Goal: Task Accomplishment & Management: Manage account settings

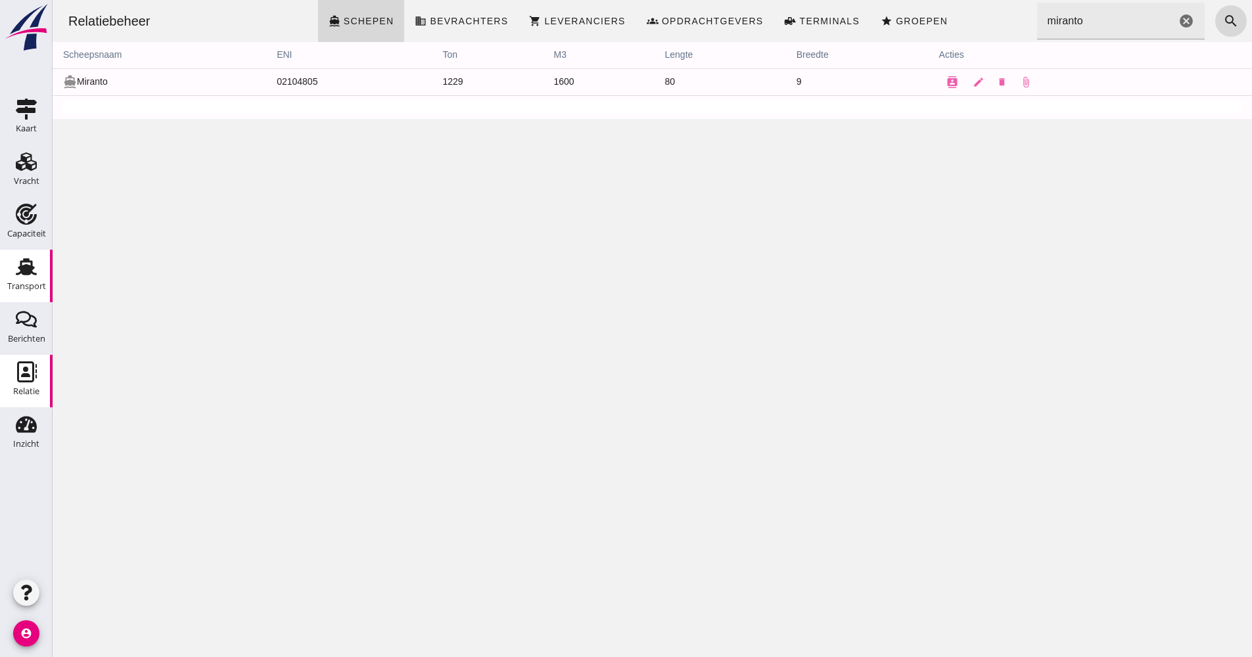
click at [45, 275] on link "Transport Transport" at bounding box center [26, 276] width 53 height 53
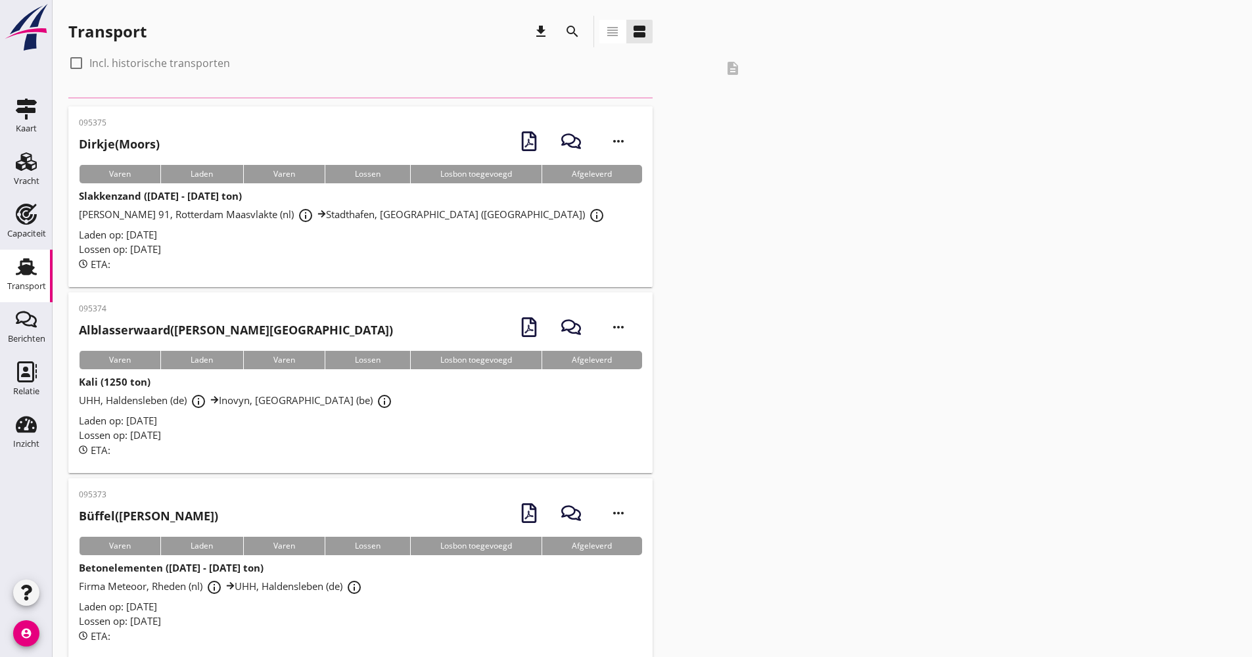
click at [571, 32] on icon "search" at bounding box center [573, 32] width 16 height 16
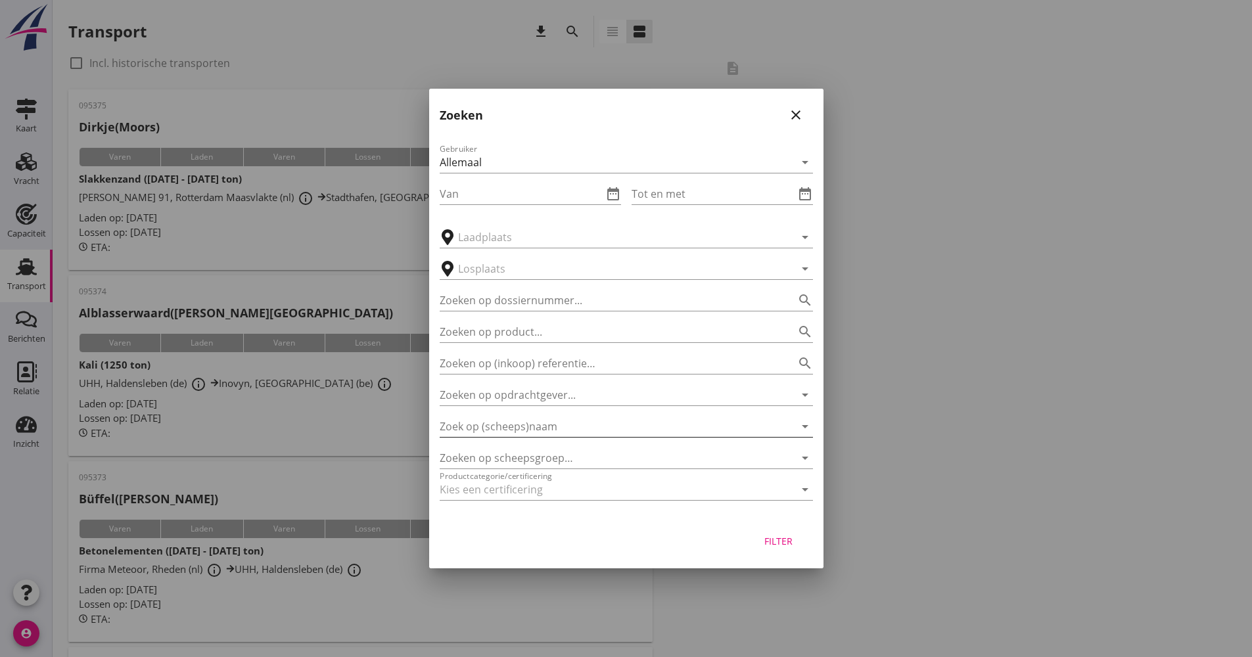
click at [531, 427] on input "Zoek op (scheeps)naam" at bounding box center [608, 426] width 337 height 21
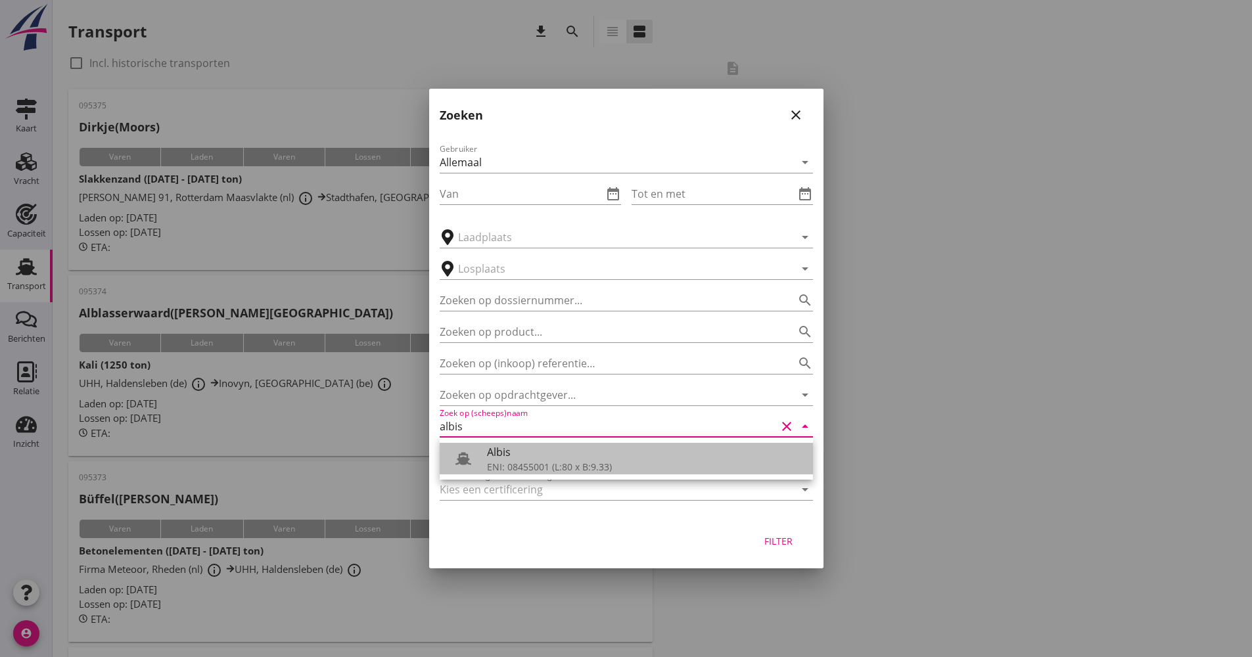
click at [545, 457] on div "Albis" at bounding box center [645, 452] width 316 height 16
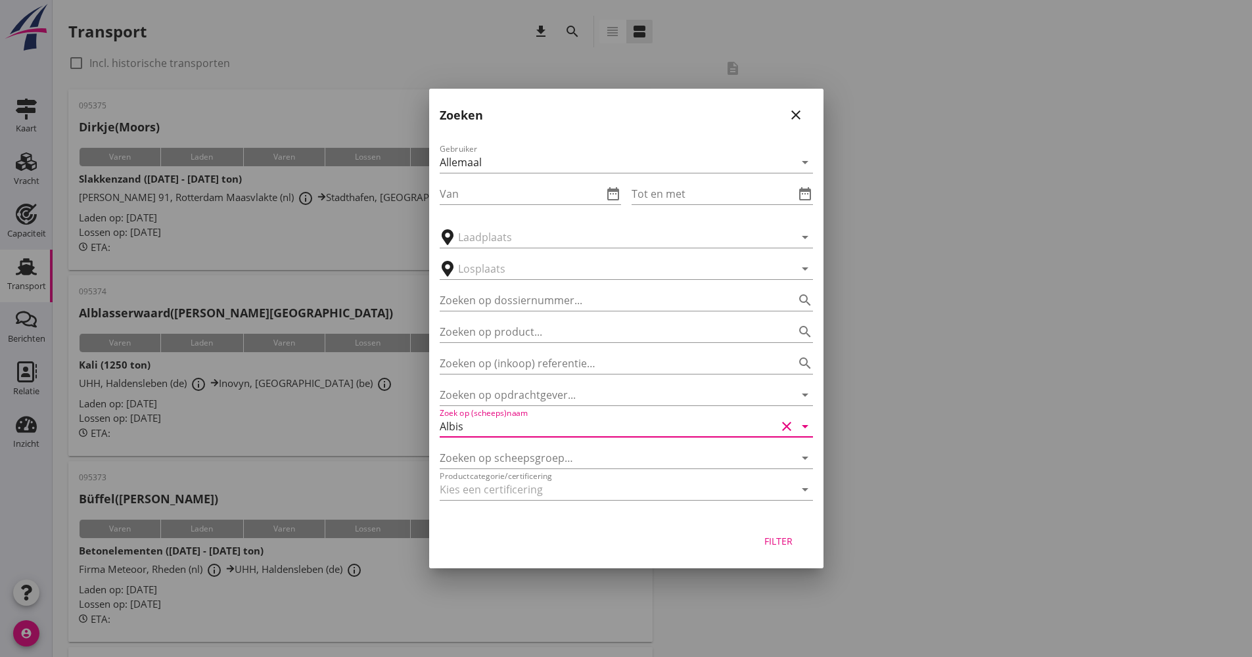
click at [778, 535] on div "Filter" at bounding box center [779, 541] width 37 height 14
type input "Albis"
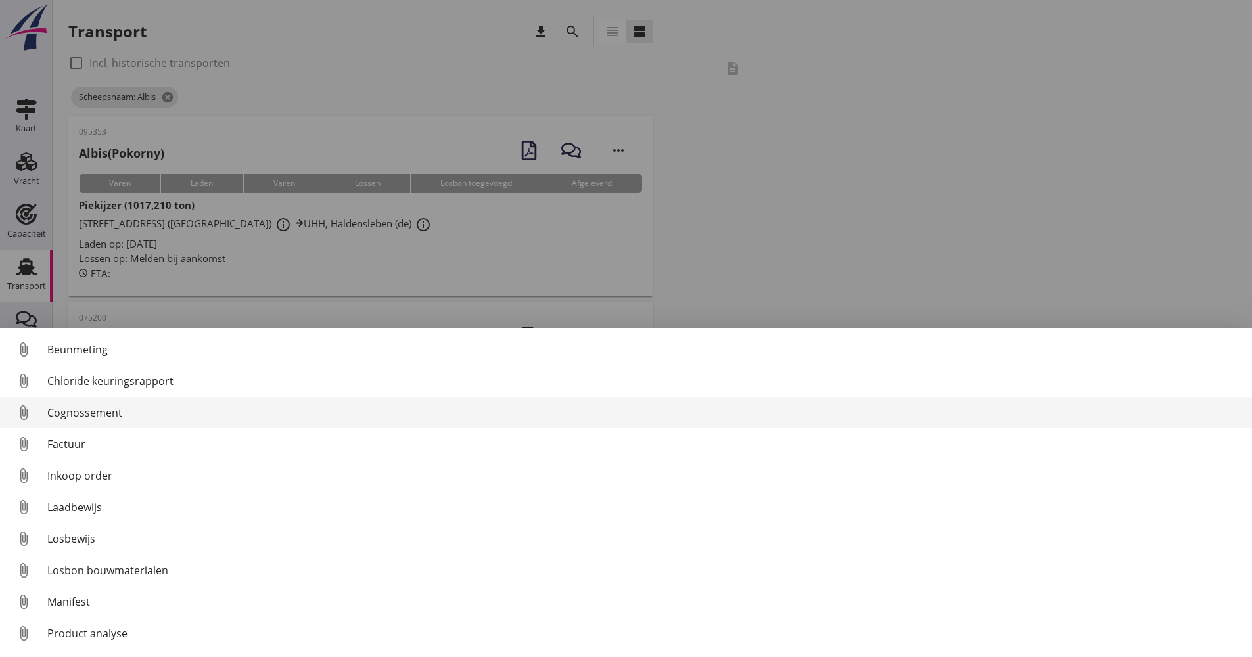
click at [89, 415] on div "Cognossement" at bounding box center [644, 413] width 1194 height 16
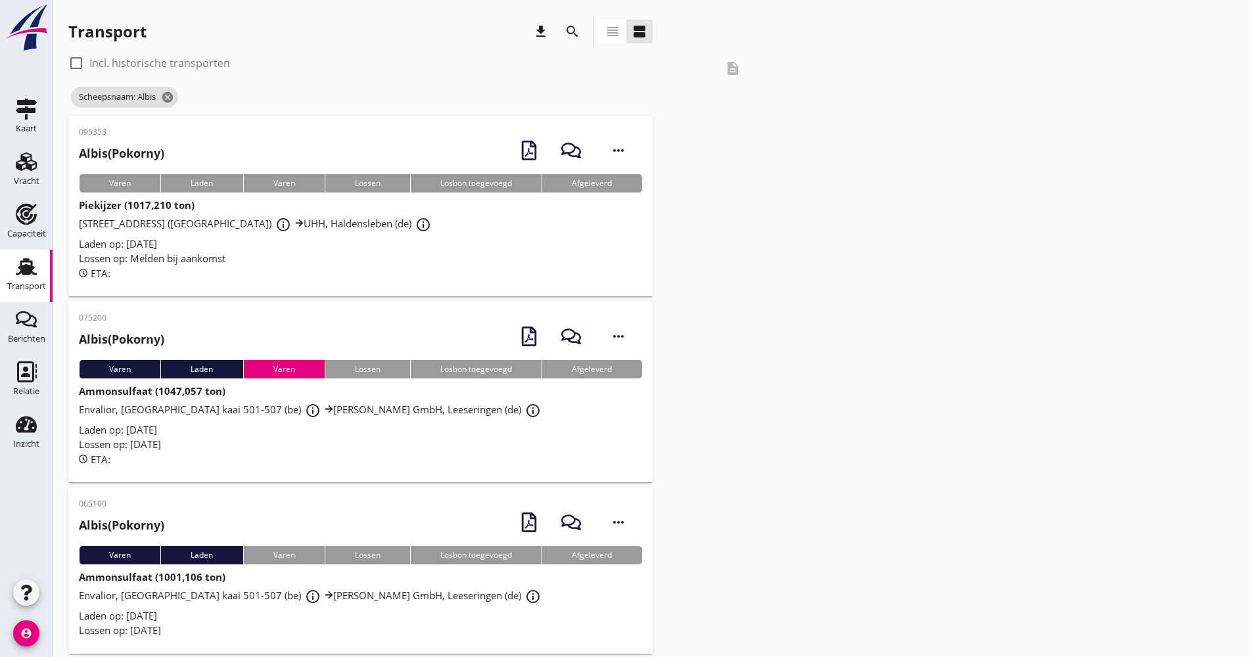
click at [302, 247] on div "Laden op: [DATE]" at bounding box center [360, 244] width 563 height 15
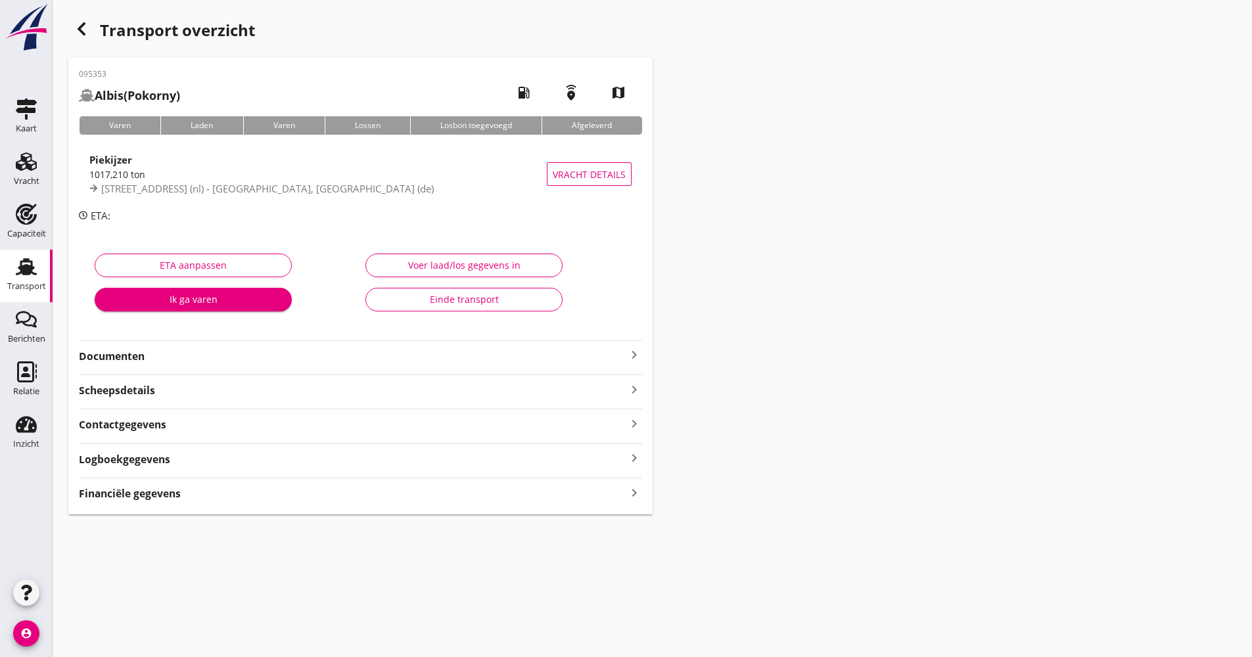
click at [177, 356] on strong "Documenten" at bounding box center [353, 356] width 548 height 15
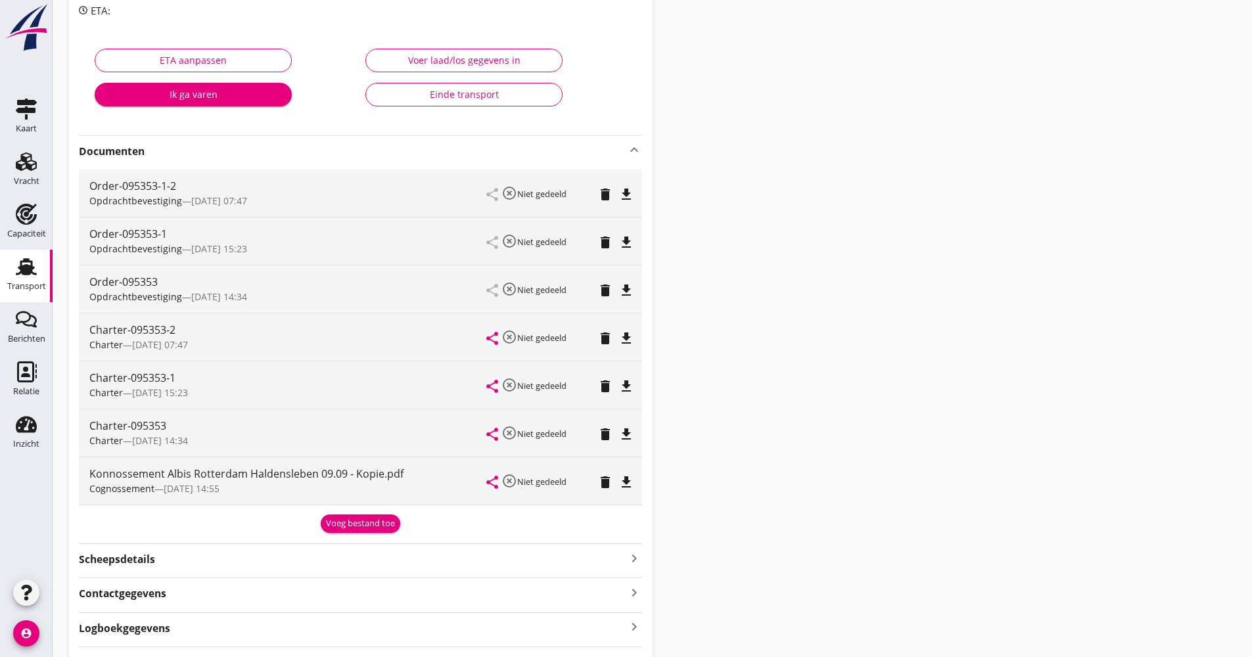
scroll to position [131, 0]
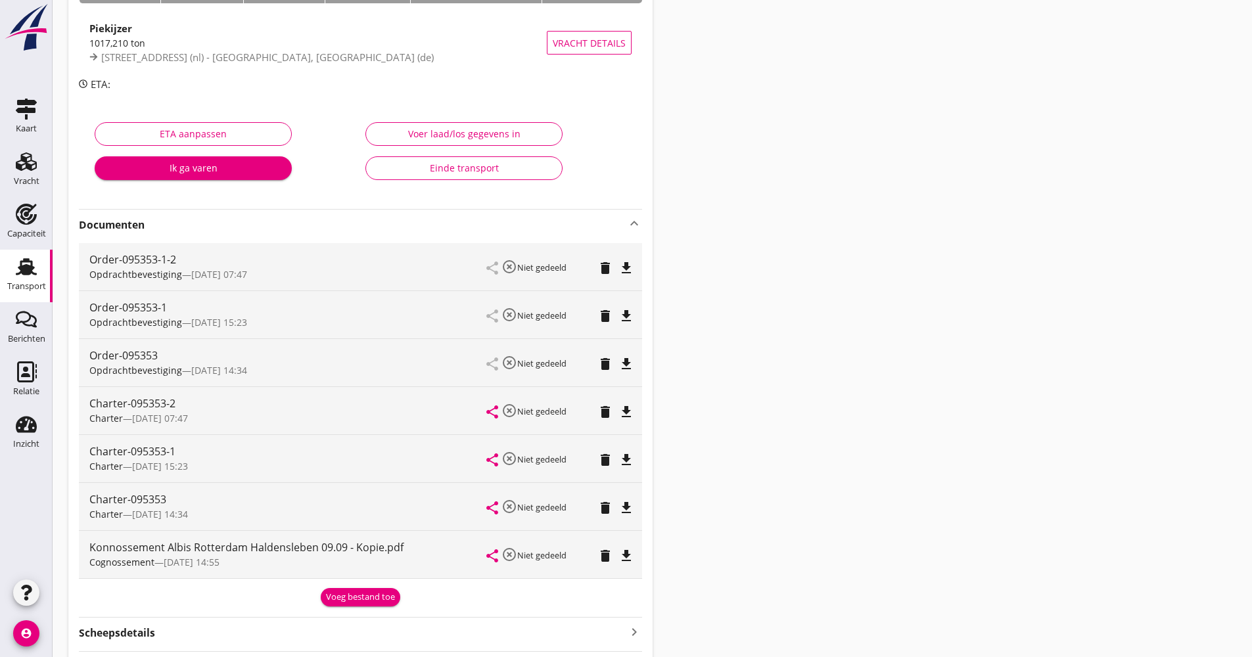
click at [602, 366] on icon "delete" at bounding box center [606, 364] width 16 height 16
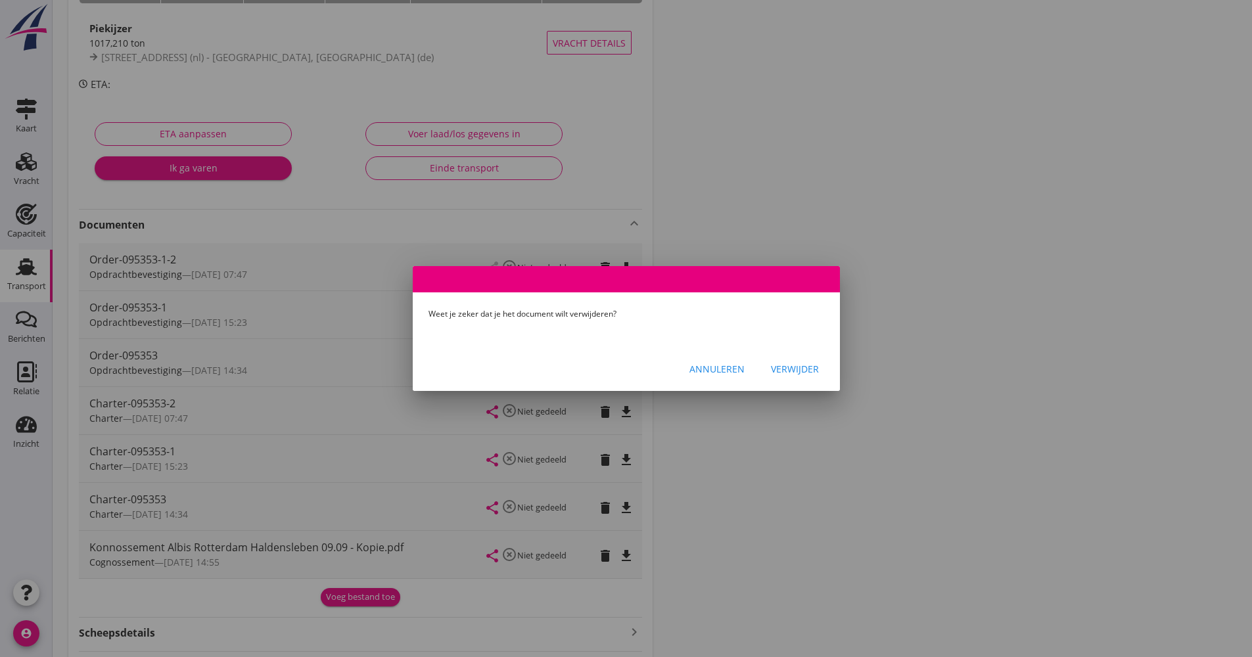
click at [788, 374] on div "Verwijder" at bounding box center [795, 369] width 48 height 14
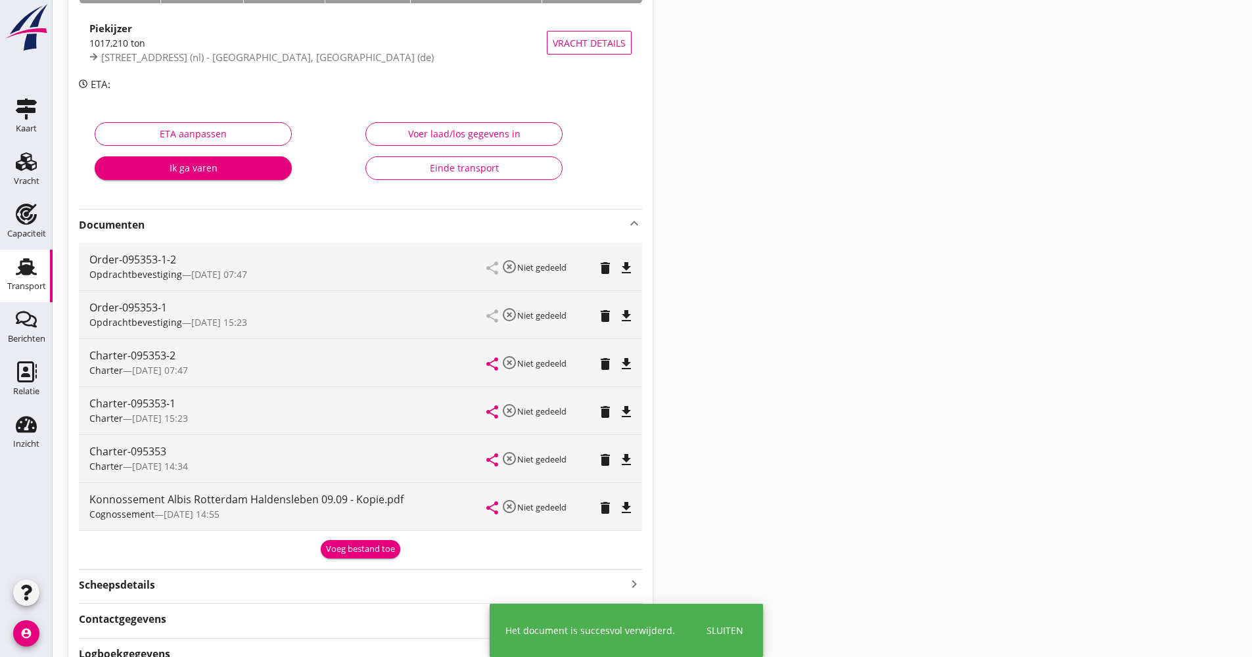
click at [605, 325] on button "delete" at bounding box center [605, 316] width 18 height 18
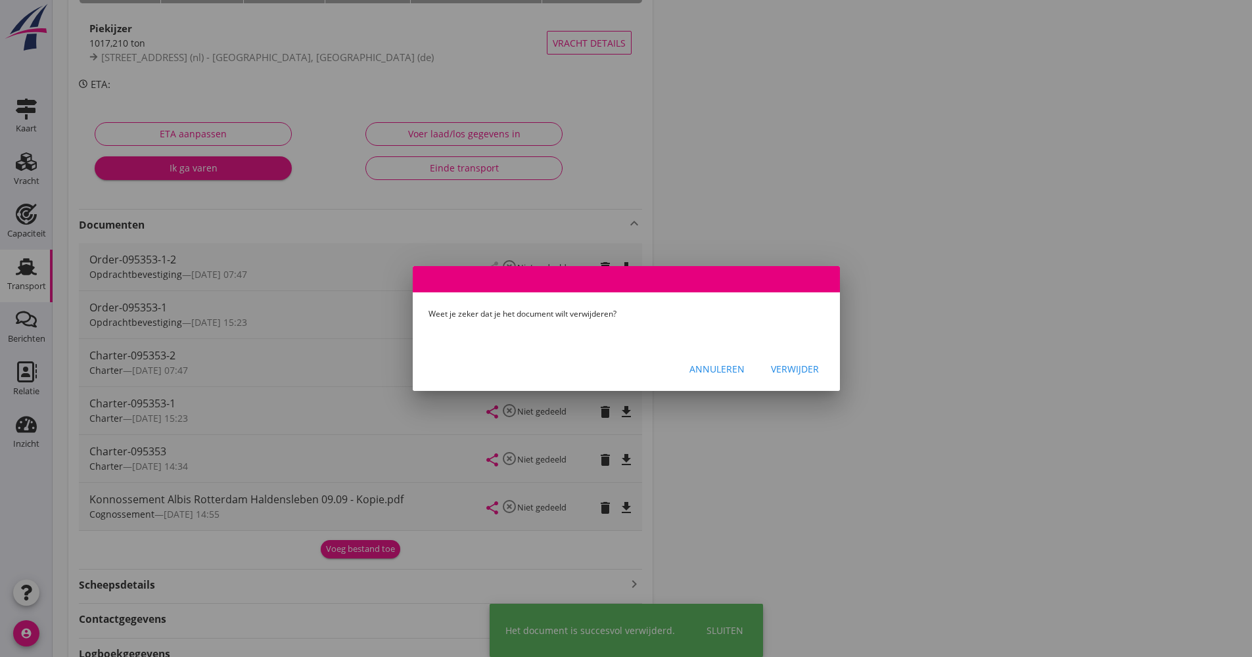
click at [774, 374] on div "Verwijder" at bounding box center [795, 369] width 48 height 14
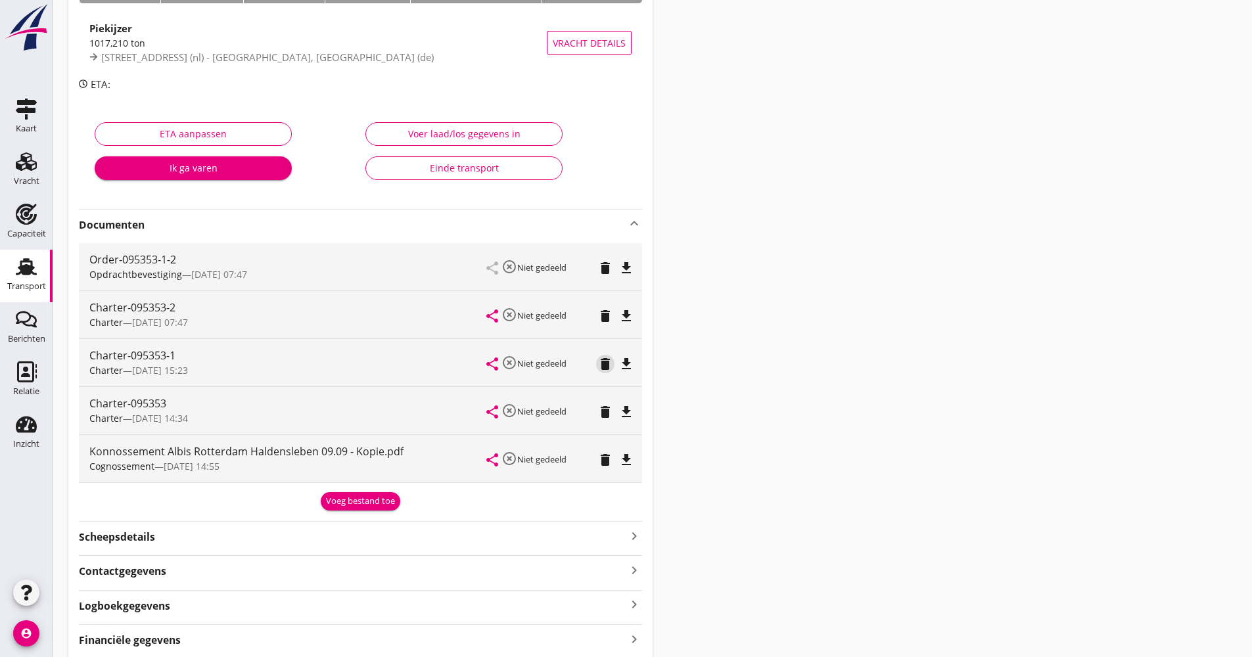
click at [606, 364] on icon "delete" at bounding box center [606, 364] width 16 height 16
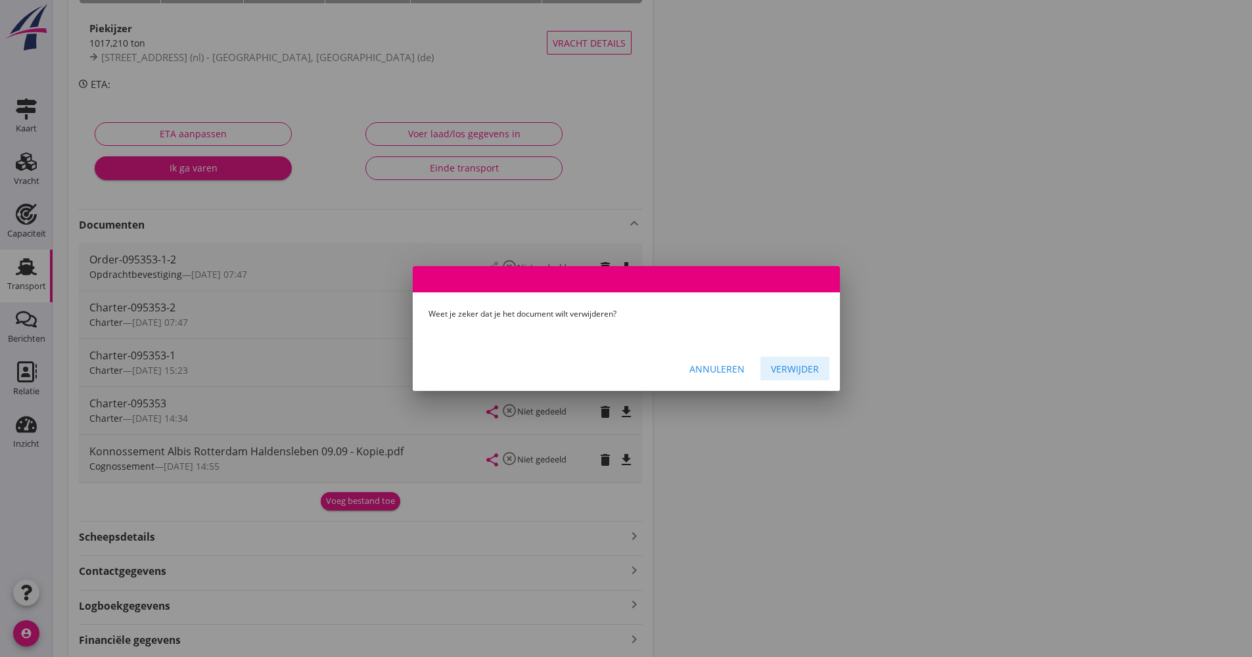
drag, startPoint x: 808, startPoint y: 373, endPoint x: 786, endPoint y: 367, distance: 22.3
click at [807, 371] on div "Verwijder" at bounding box center [795, 369] width 48 height 14
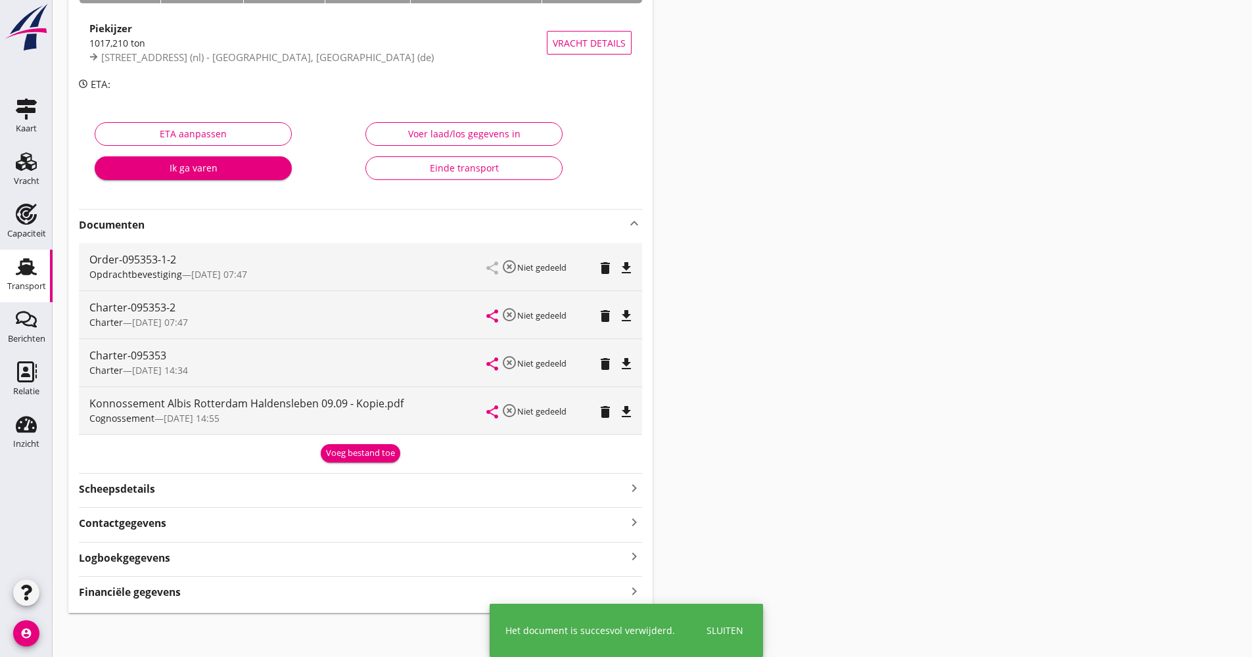
click at [603, 321] on icon "delete" at bounding box center [606, 316] width 16 height 16
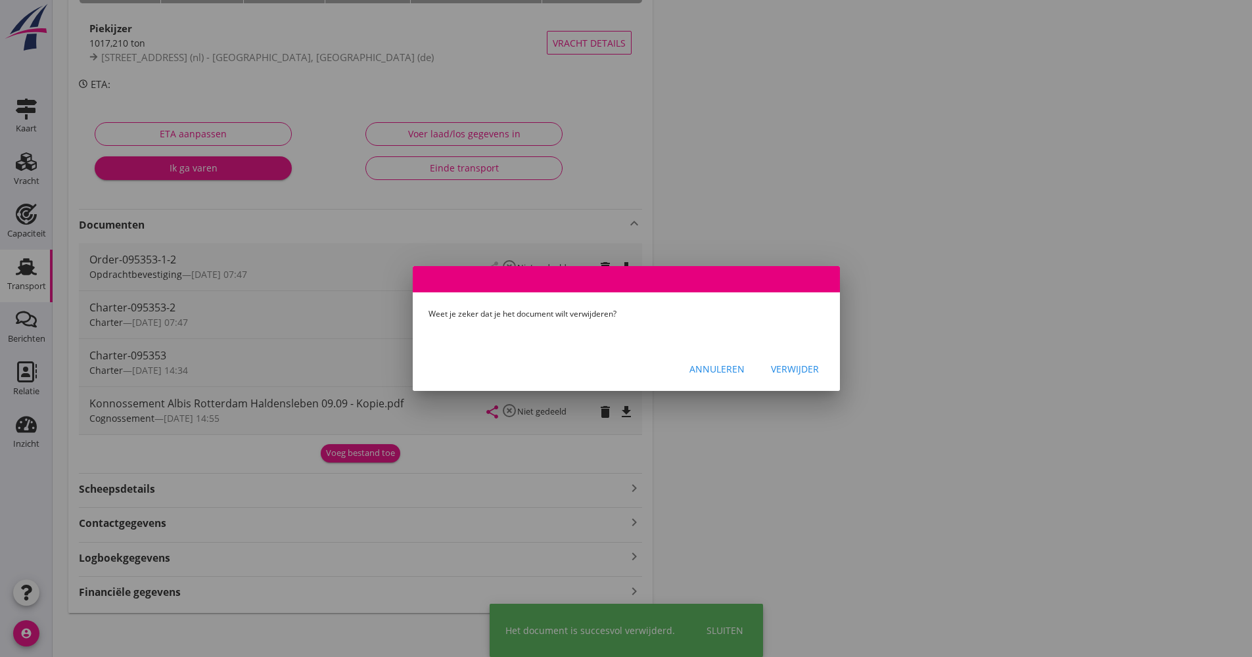
click at [787, 369] on div "Verwijder" at bounding box center [795, 369] width 48 height 14
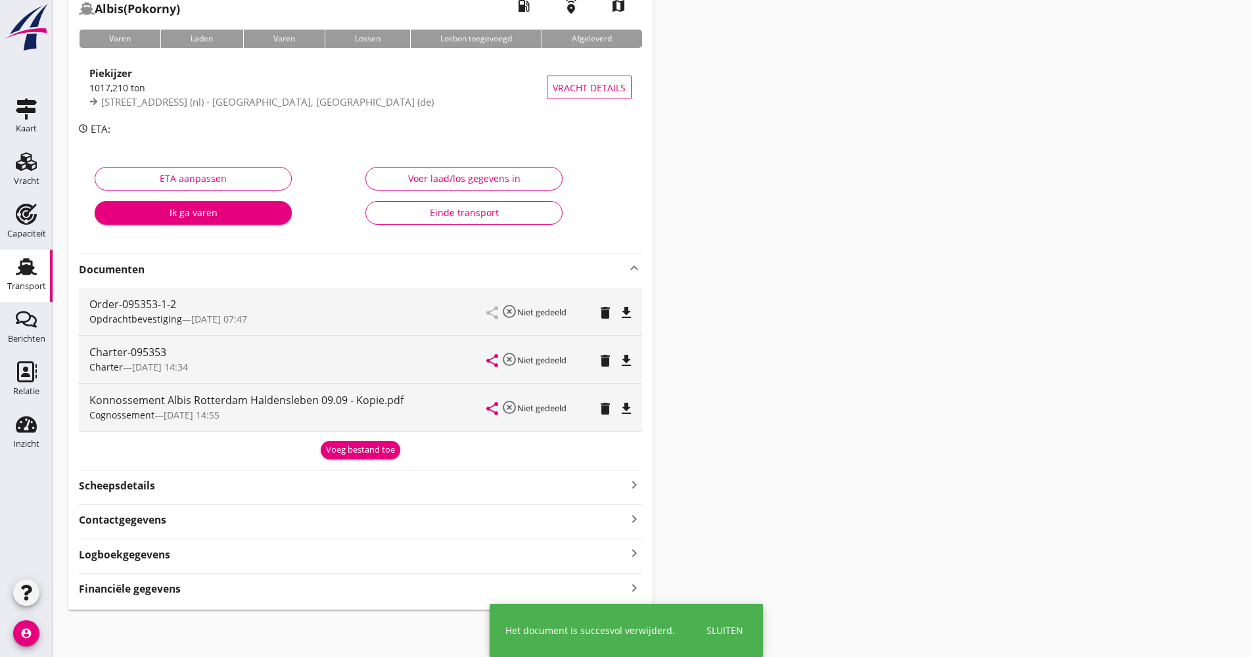
scroll to position [87, 0]
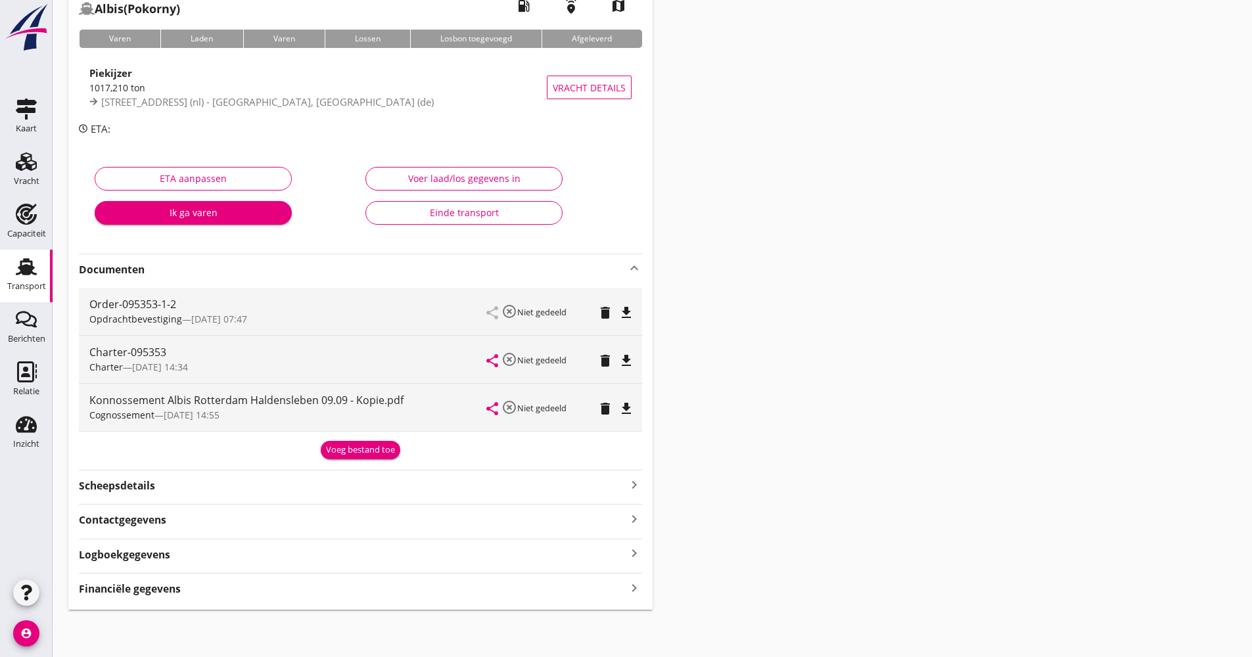
click at [231, 556] on div "Logboekgegevens keyboard_arrow_right" at bounding box center [360, 554] width 563 height 18
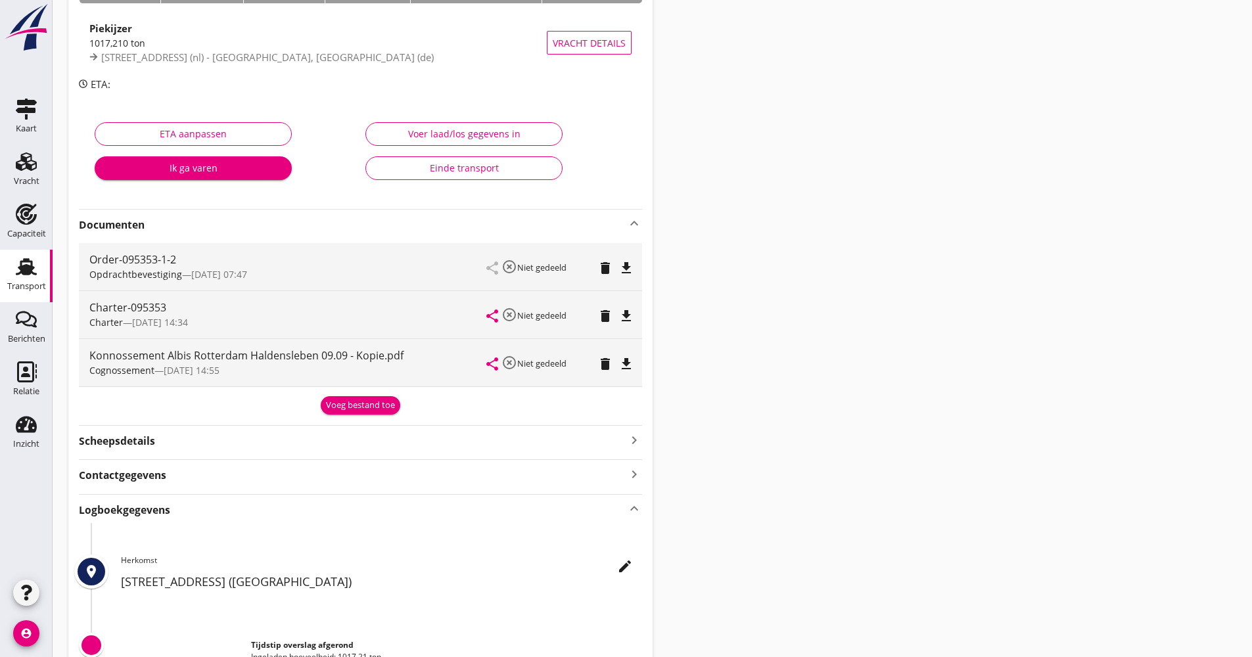
click at [627, 577] on button "edit" at bounding box center [625, 567] width 24 height 24
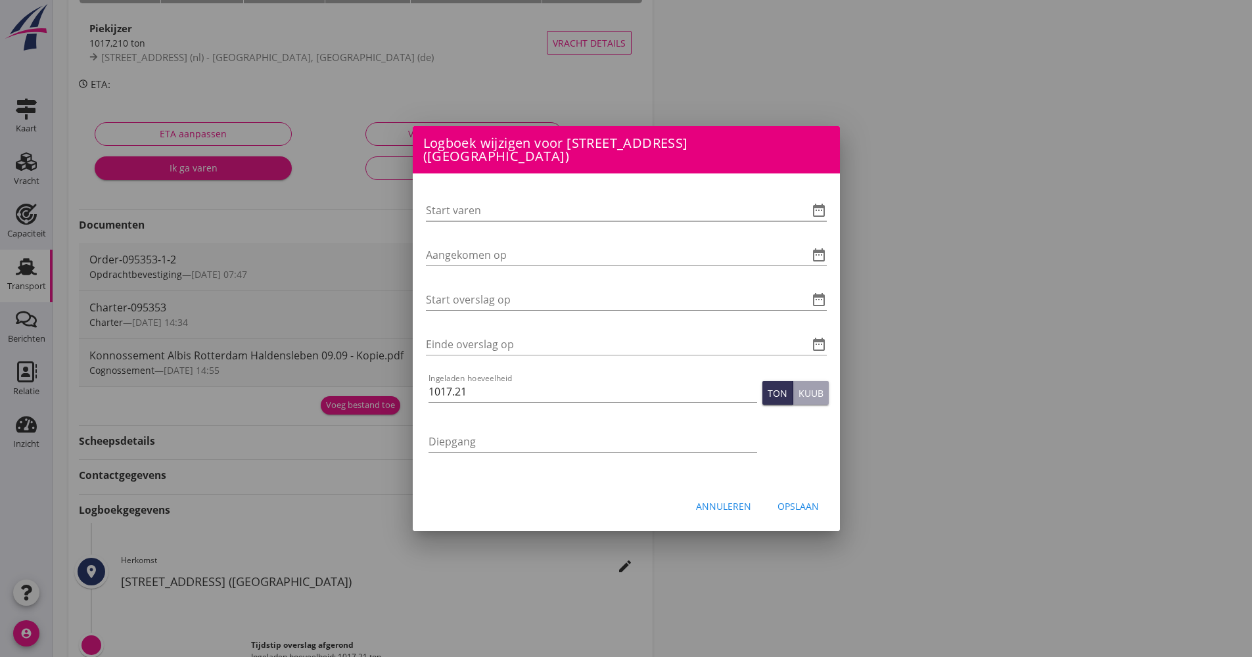
click at [824, 202] on icon "date_range" at bounding box center [819, 210] width 16 height 16
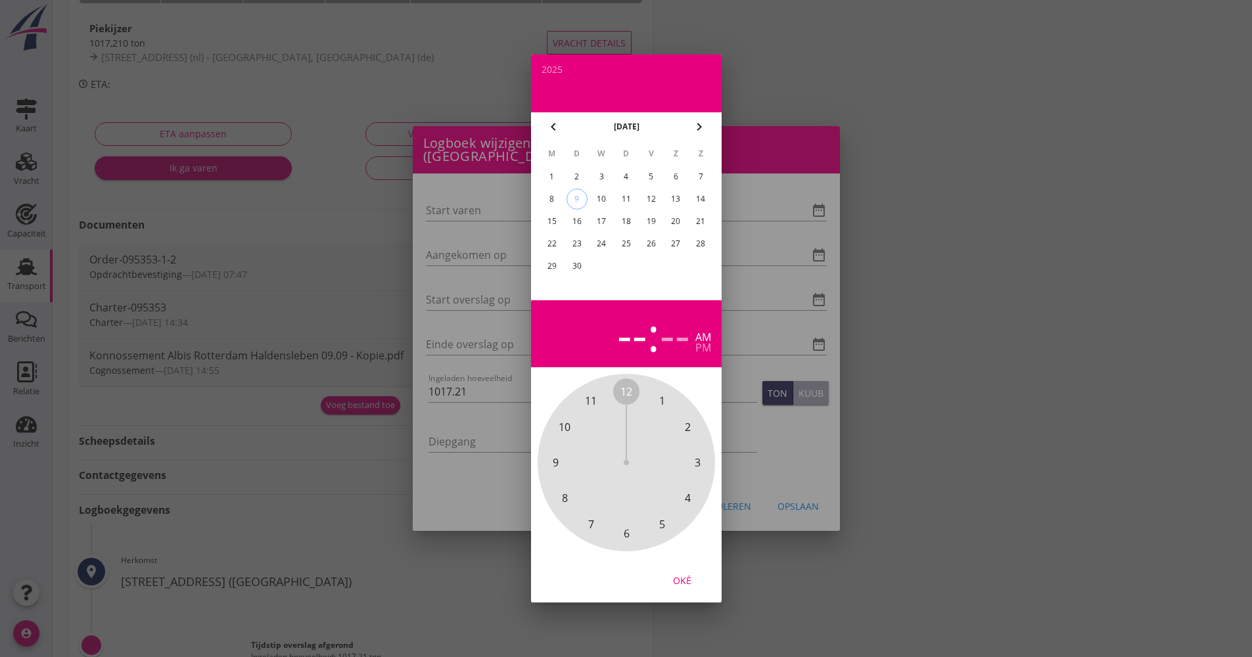
click at [555, 204] on div "8" at bounding box center [551, 199] width 21 height 21
drag, startPoint x: 627, startPoint y: 384, endPoint x: 634, endPoint y: 503, distance: 119.3
click at [634, 503] on div "12 1 2 3 4 5 6 7 8 9 10 11" at bounding box center [627, 463] width 142 height 142
click at [627, 383] on span "00" at bounding box center [626, 392] width 26 height 26
click at [685, 575] on div "Oké" at bounding box center [682, 581] width 37 height 14
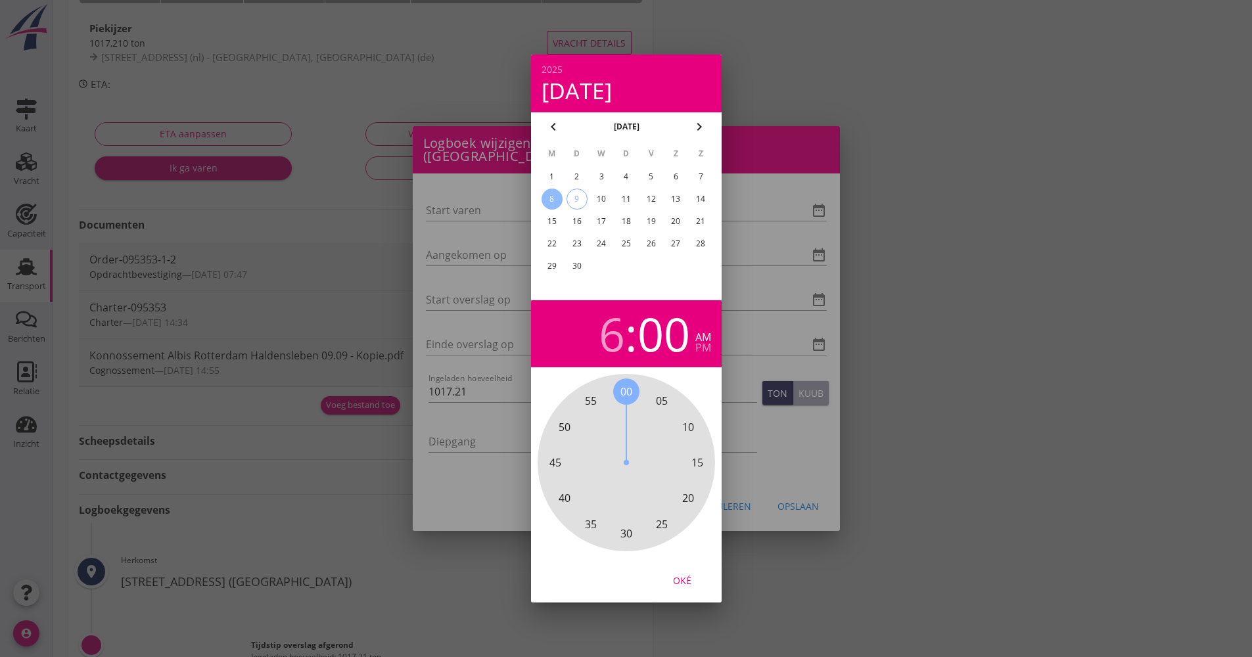
type input "[DATE] 06:00"
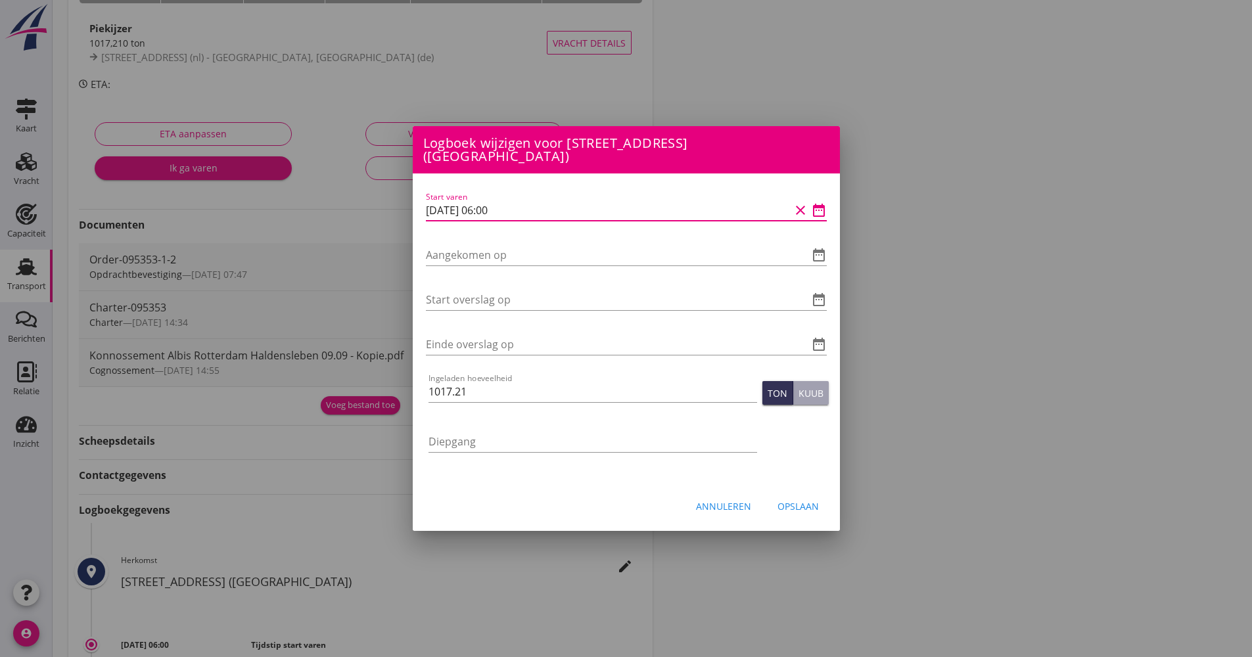
drag, startPoint x: 555, startPoint y: 216, endPoint x: 418, endPoint y: 212, distance: 136.8
click at [408, 214] on div "Logboek wijzigen voor UHH, Haldensleben (de) Start varen date_range Aangekomen …" at bounding box center [626, 405] width 1252 height 1072
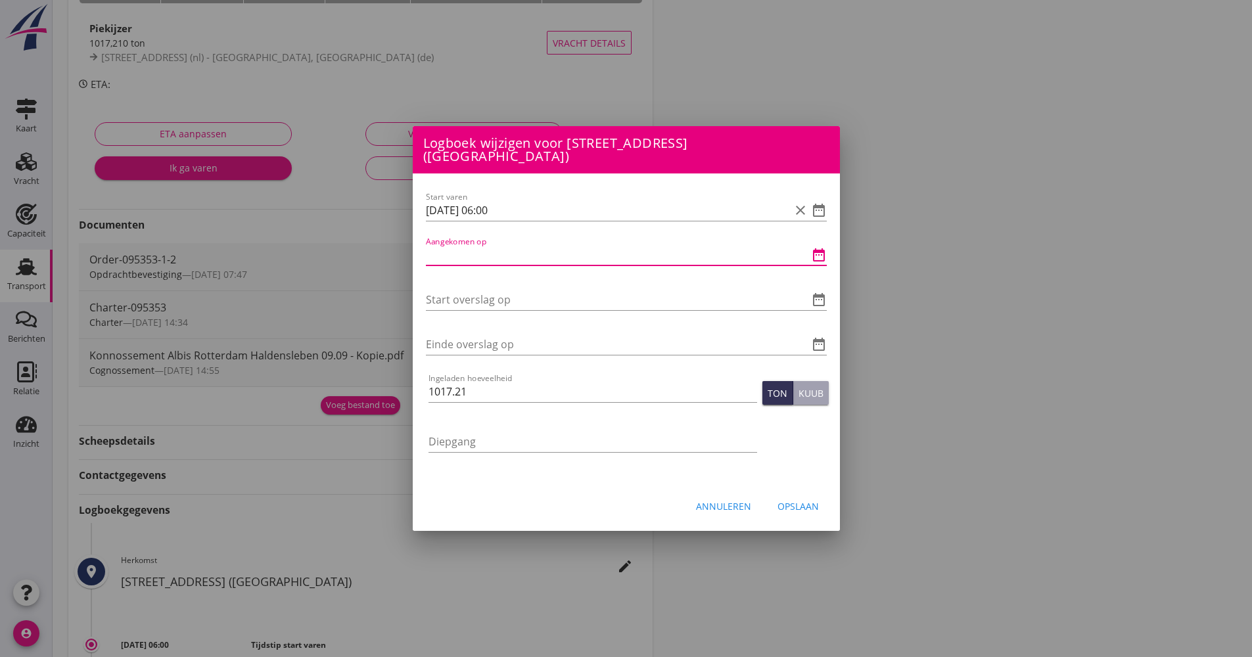
paste input "[DATE] 06:00"
type input "[DATE] 06:00"
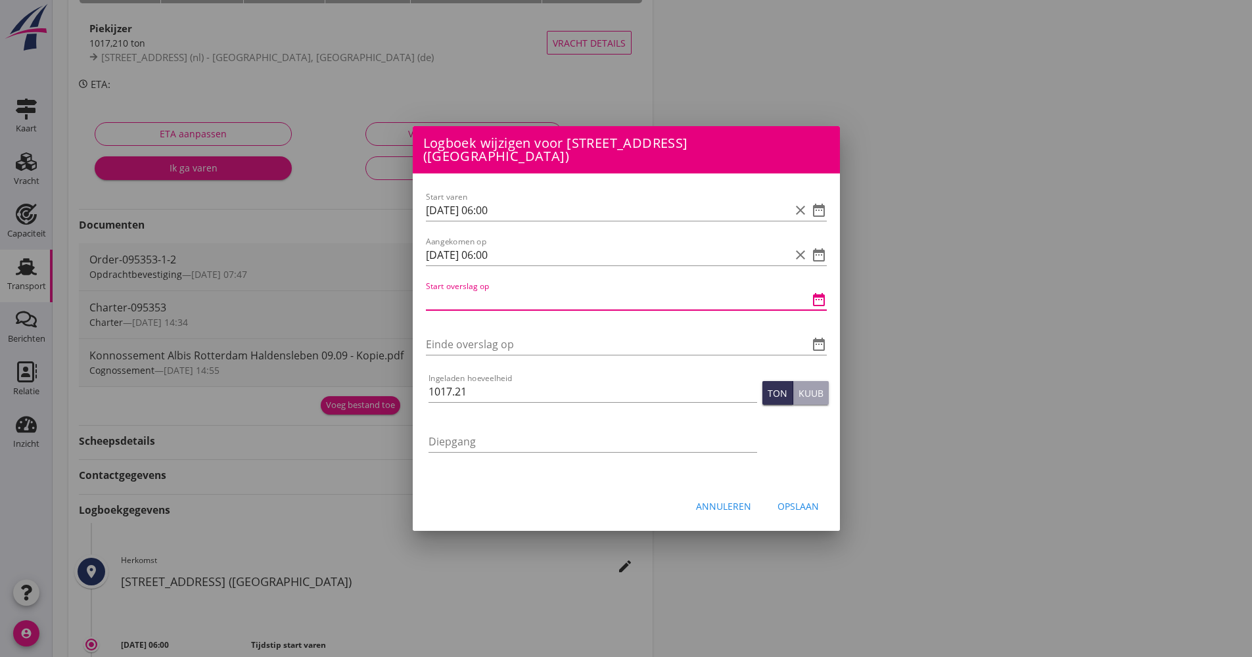
paste input "[DATE] 06:00"
drag, startPoint x: 440, startPoint y: 289, endPoint x: 431, endPoint y: 287, distance: 9.4
click at [431, 289] on input "[DATE] 06:00" at bounding box center [608, 299] width 364 height 21
click at [435, 295] on input "[DATE] 06:00" at bounding box center [608, 299] width 364 height 21
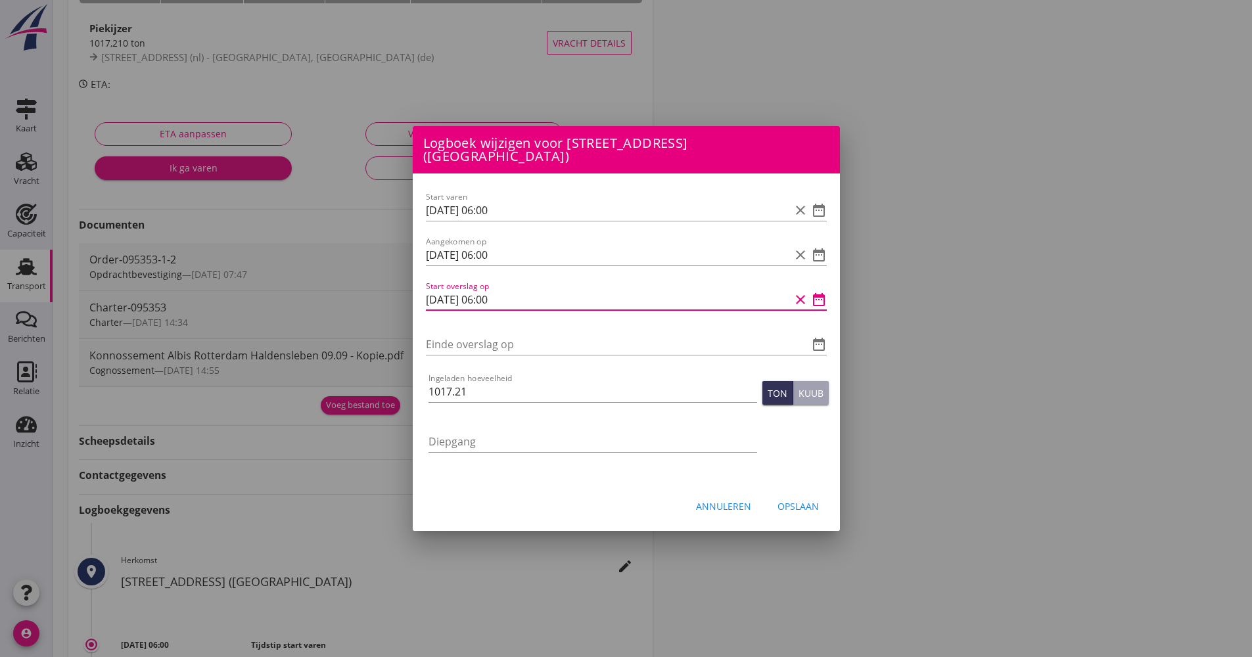
drag, startPoint x: 539, startPoint y: 295, endPoint x: 508, endPoint y: 285, distance: 32.6
click at [422, 292] on div "Start varen [DATE] 06:00 clear date_range Aangekomen op [DATE] 06:00 clear date…" at bounding box center [626, 329] width 427 height 310
type input "[DATE] 06:00"
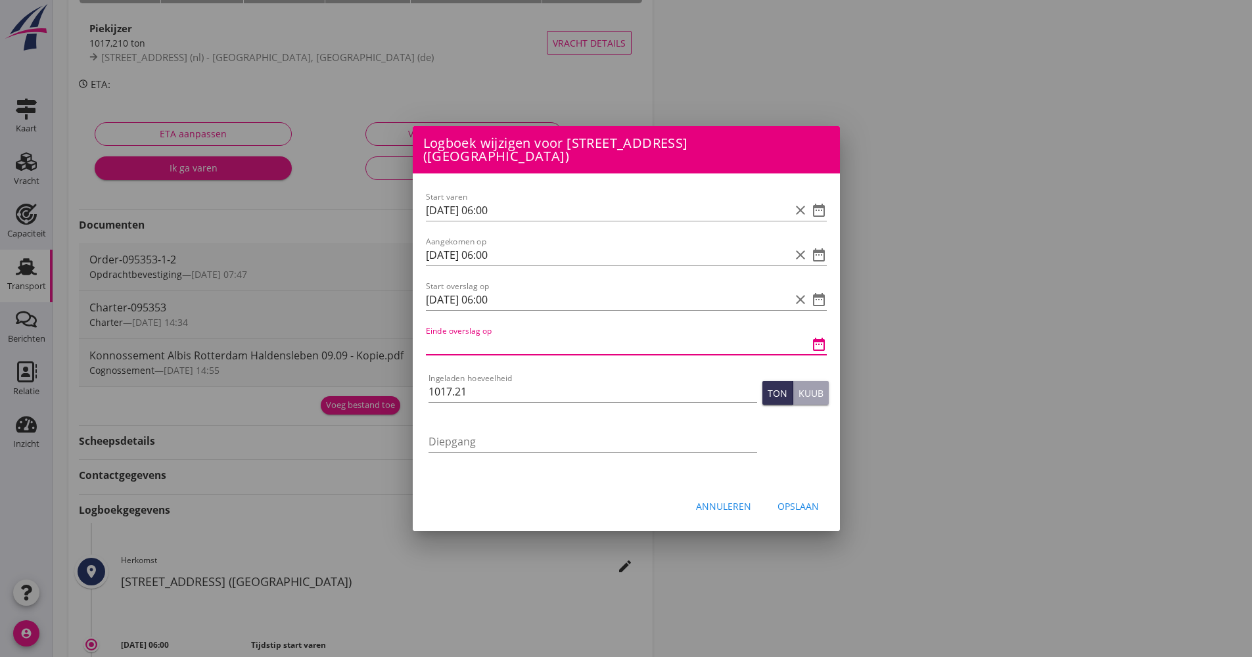
paste input "[DATE] 06:00"
type input "[DATE] 06:00"
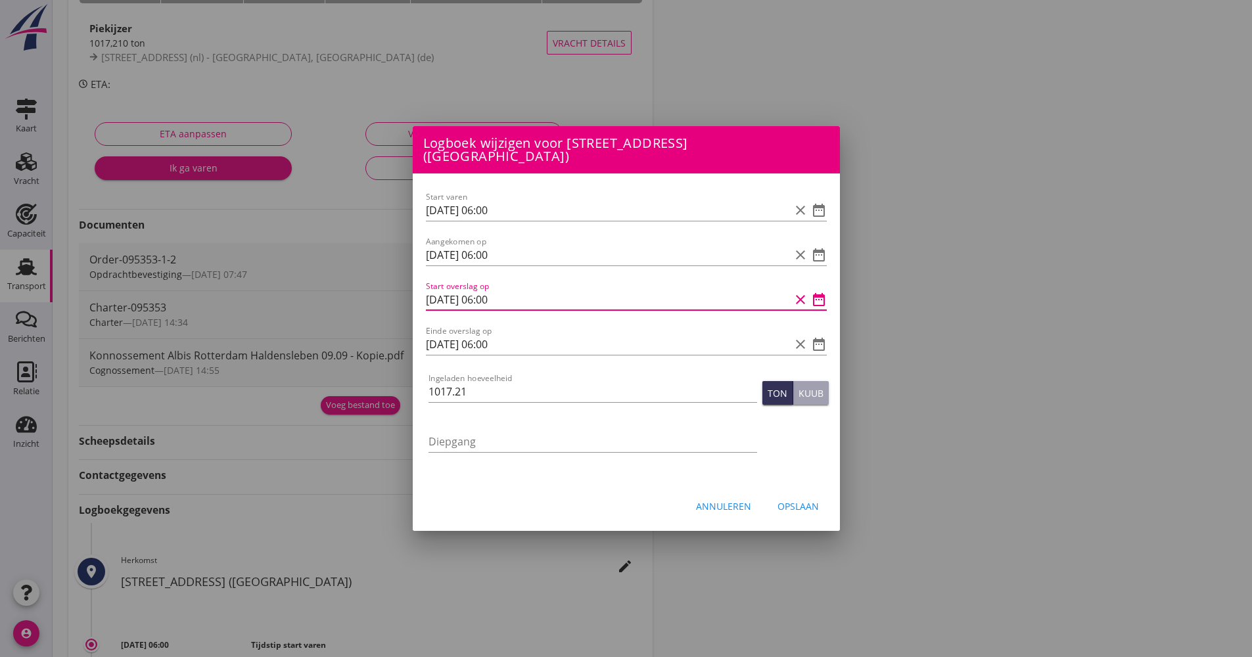
drag, startPoint x: 436, startPoint y: 289, endPoint x: 427, endPoint y: 288, distance: 9.3
click at [431, 291] on input "[DATE] 06:00" at bounding box center [608, 299] width 364 height 21
drag, startPoint x: 494, startPoint y: 292, endPoint x: 481, endPoint y: 289, distance: 13.4
click at [482, 291] on input "[DATE] 06:00" at bounding box center [608, 299] width 364 height 21
type input "[DATE] 22:00"
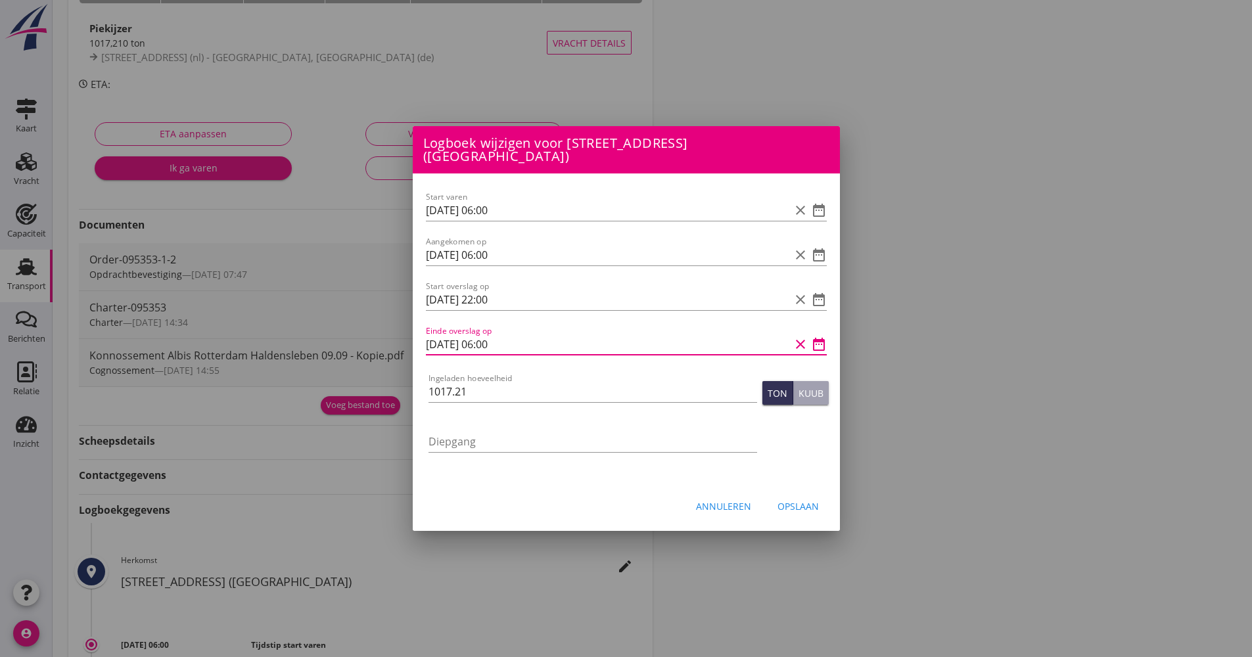
click at [491, 338] on input "[DATE] 06:00" at bounding box center [608, 344] width 364 height 21
type input "[DATE] 02:00"
click at [481, 387] on input "1017.21" at bounding box center [593, 391] width 329 height 21
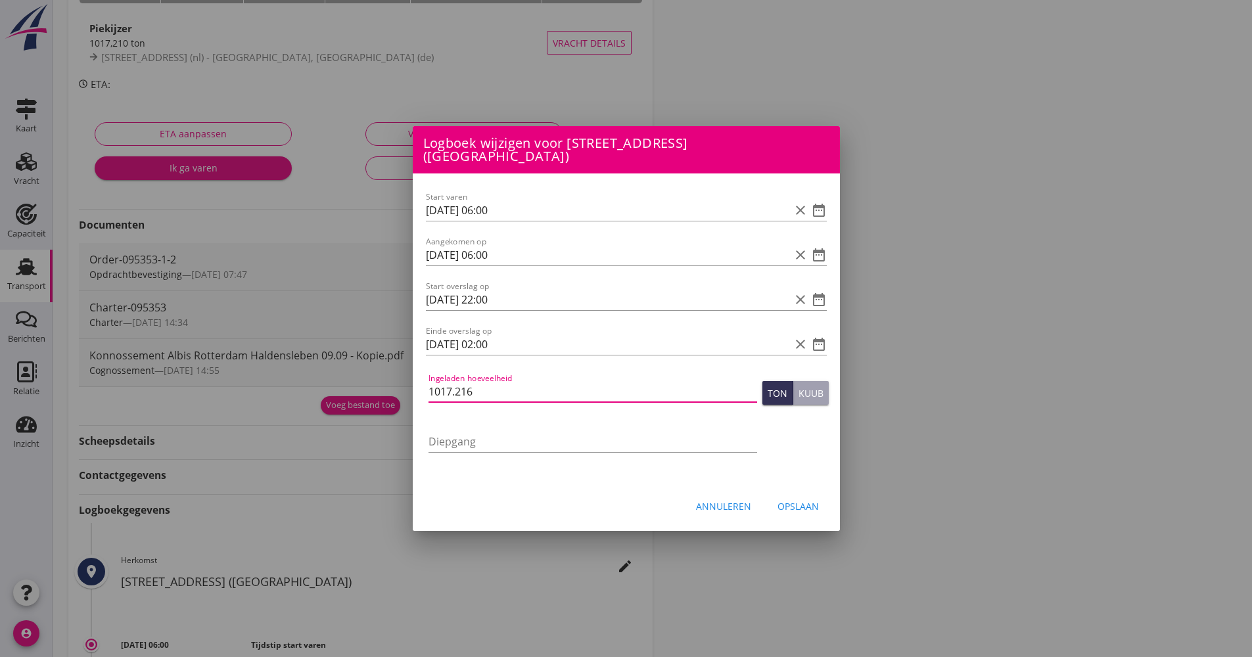
type input "1017.216"
click at [812, 510] on button "Opslaan" at bounding box center [798, 506] width 62 height 24
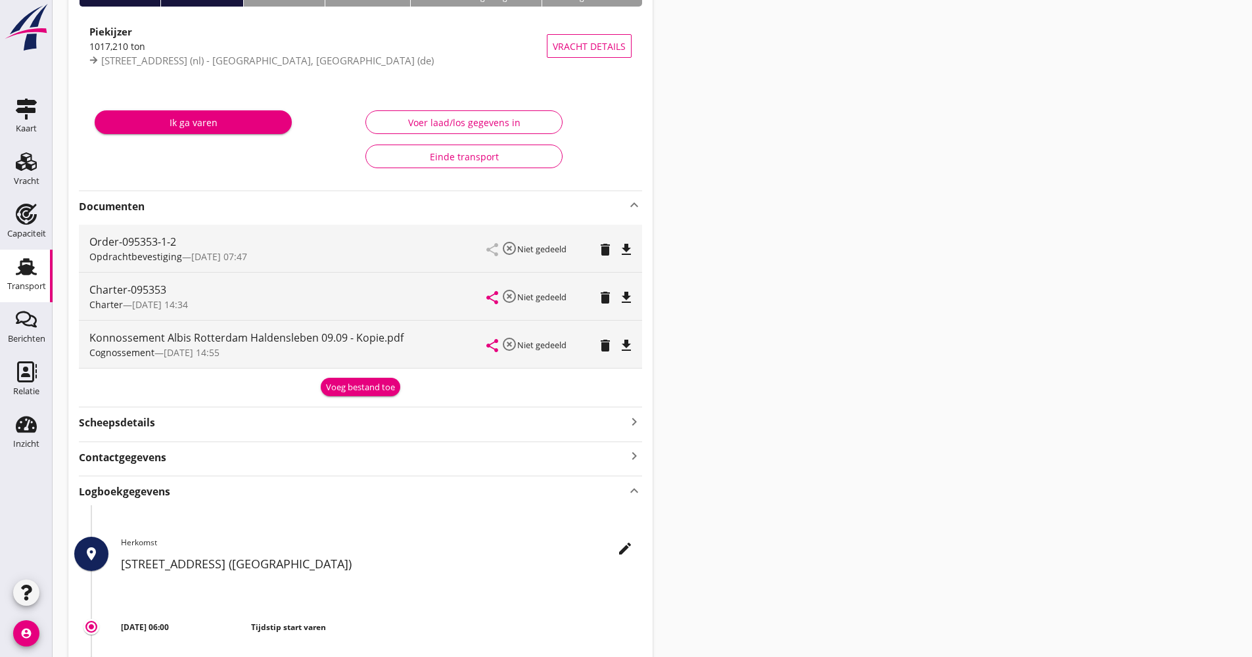
scroll to position [9, 0]
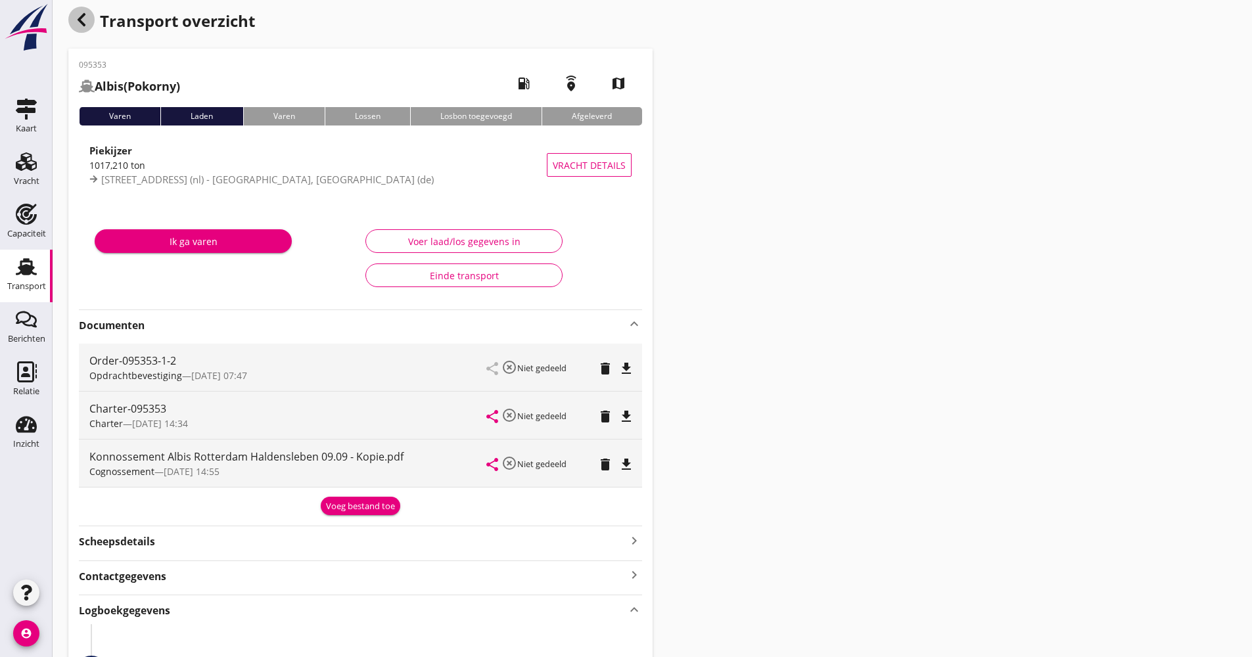
click at [81, 24] on icon "button" at bounding box center [82, 20] width 16 height 16
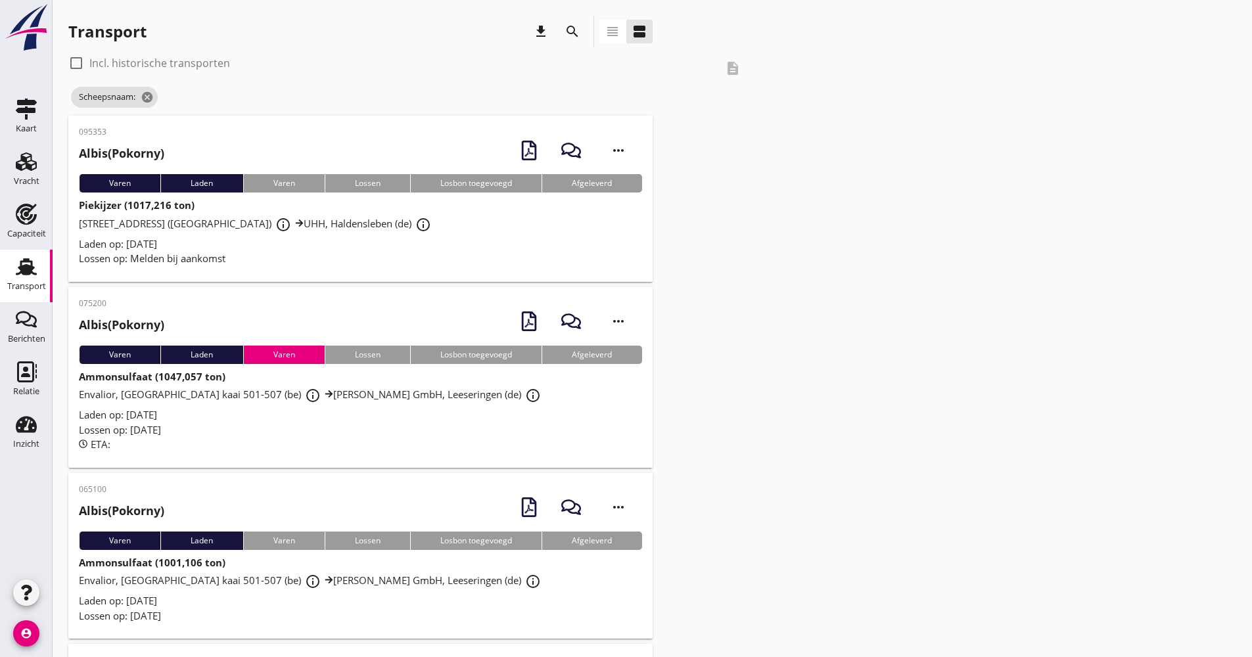
click at [568, 34] on icon "search" at bounding box center [573, 32] width 16 height 16
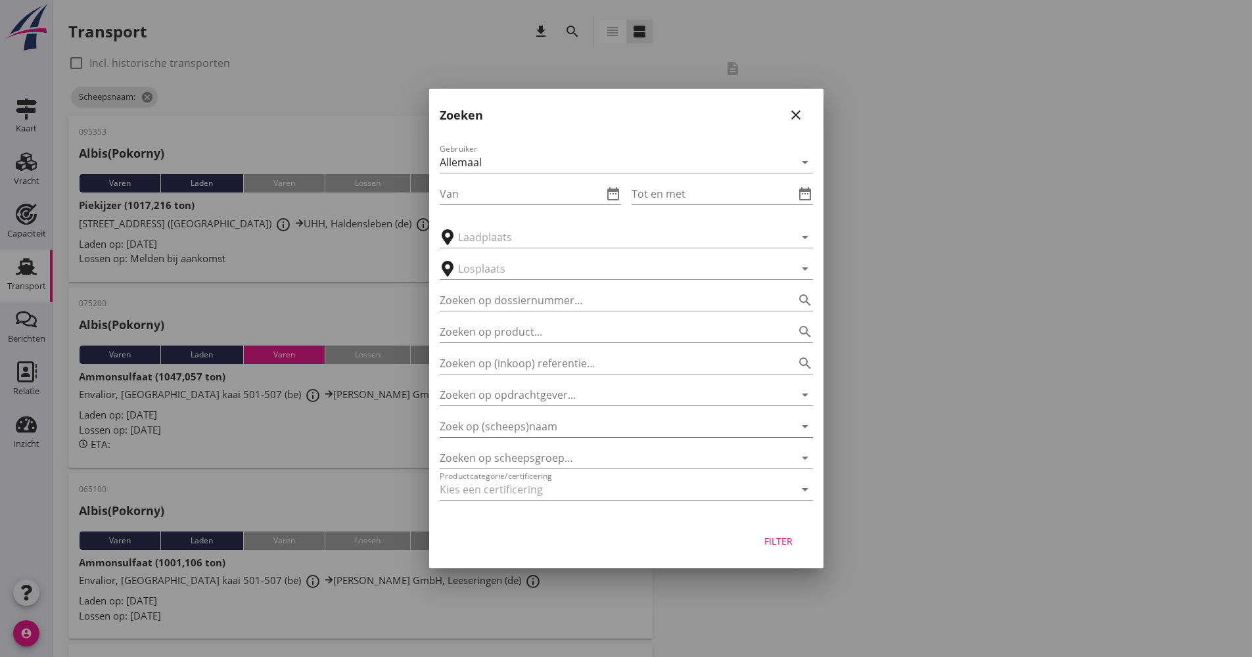
click at [557, 429] on input "Zoek op (scheeps)naam" at bounding box center [608, 426] width 337 height 21
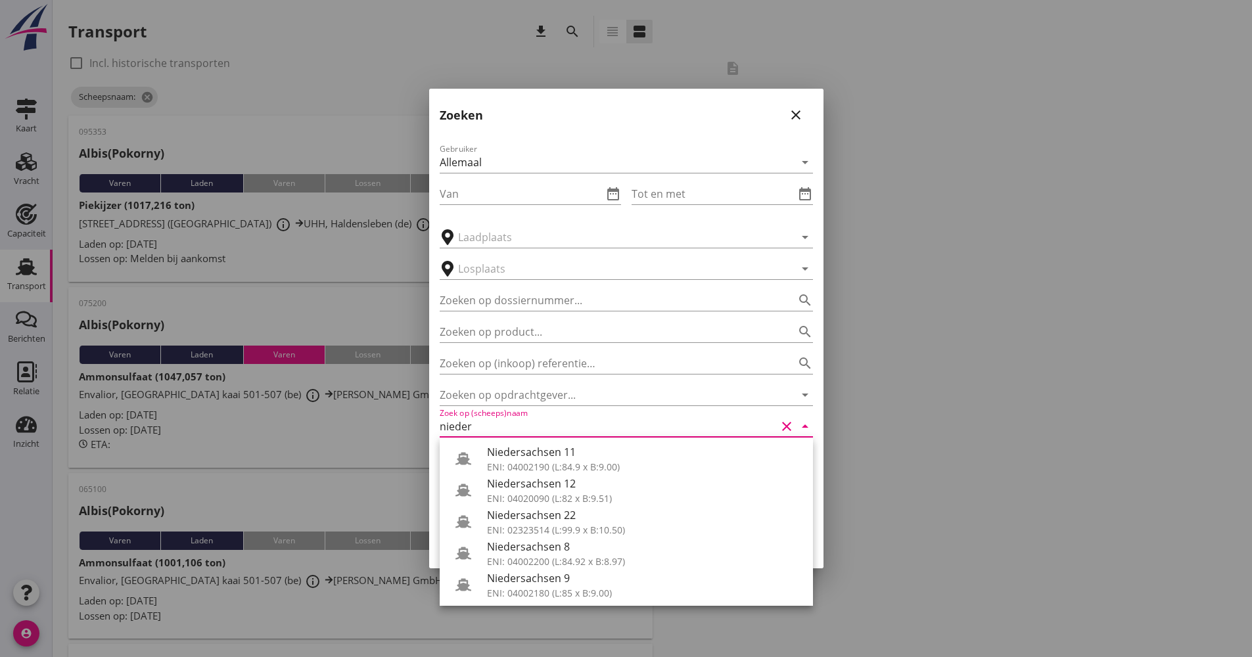
click at [555, 461] on div "ENI: 04002190 (L:84.9 x B:9.00)" at bounding box center [645, 467] width 316 height 14
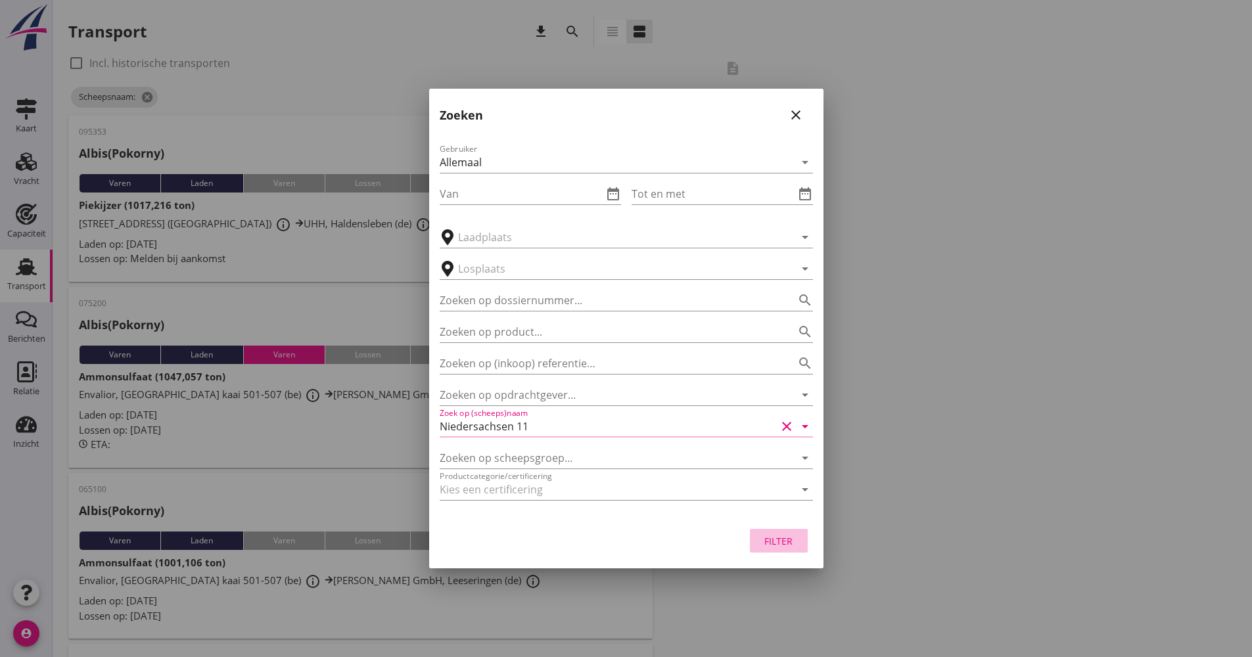
click at [799, 546] on button "Filter" at bounding box center [779, 541] width 58 height 24
type input "Niedersachsen 11"
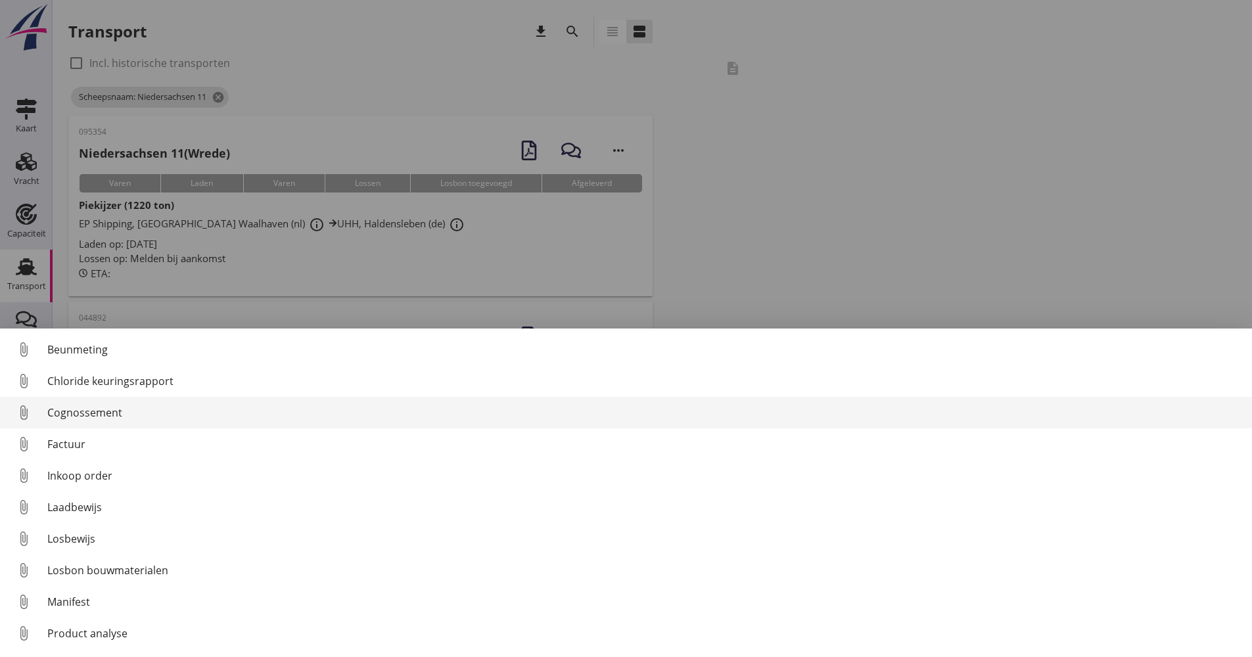
click at [112, 416] on div "Cognossement" at bounding box center [644, 413] width 1194 height 16
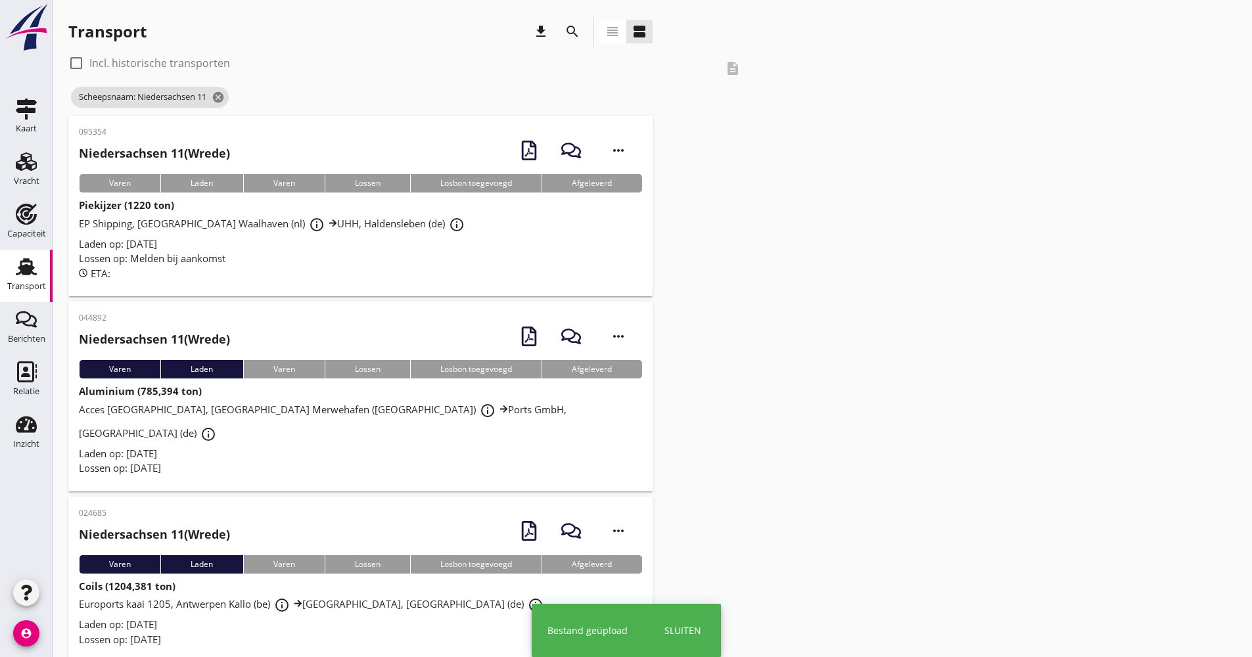
click at [299, 276] on div "ETA:" at bounding box center [360, 273] width 563 height 15
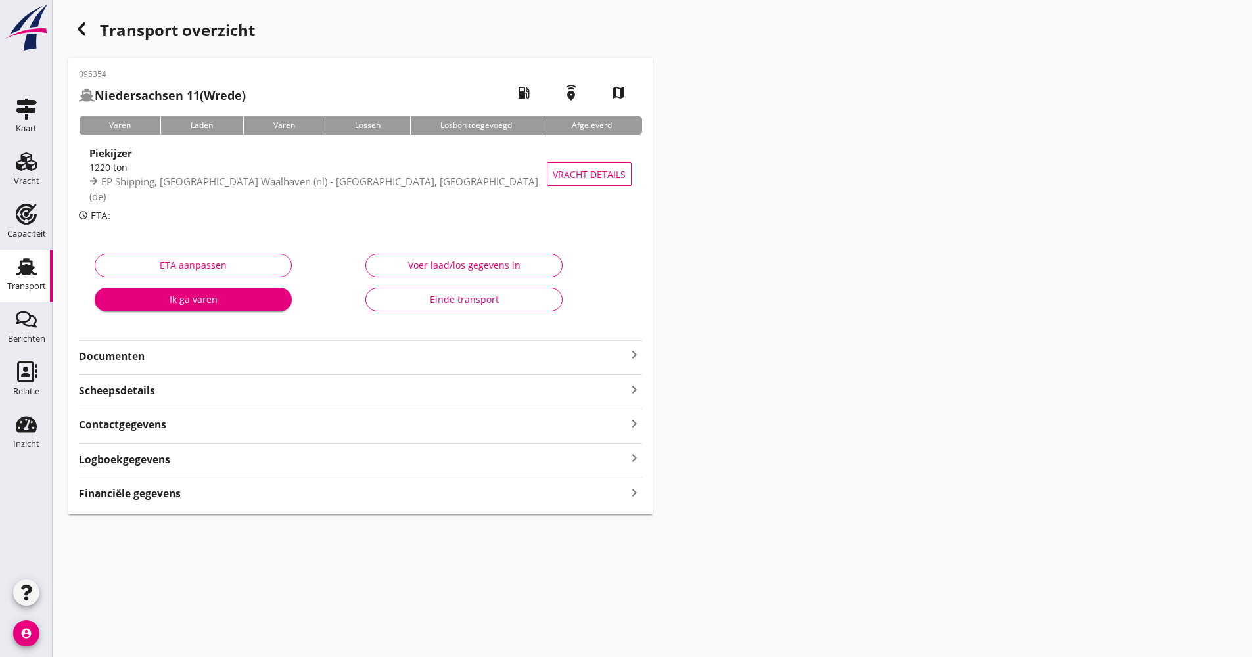
drag, startPoint x: 177, startPoint y: 460, endPoint x: 188, endPoint y: 460, distance: 10.5
click at [177, 461] on div "Logboekgegevens keyboard_arrow_right" at bounding box center [360, 459] width 563 height 18
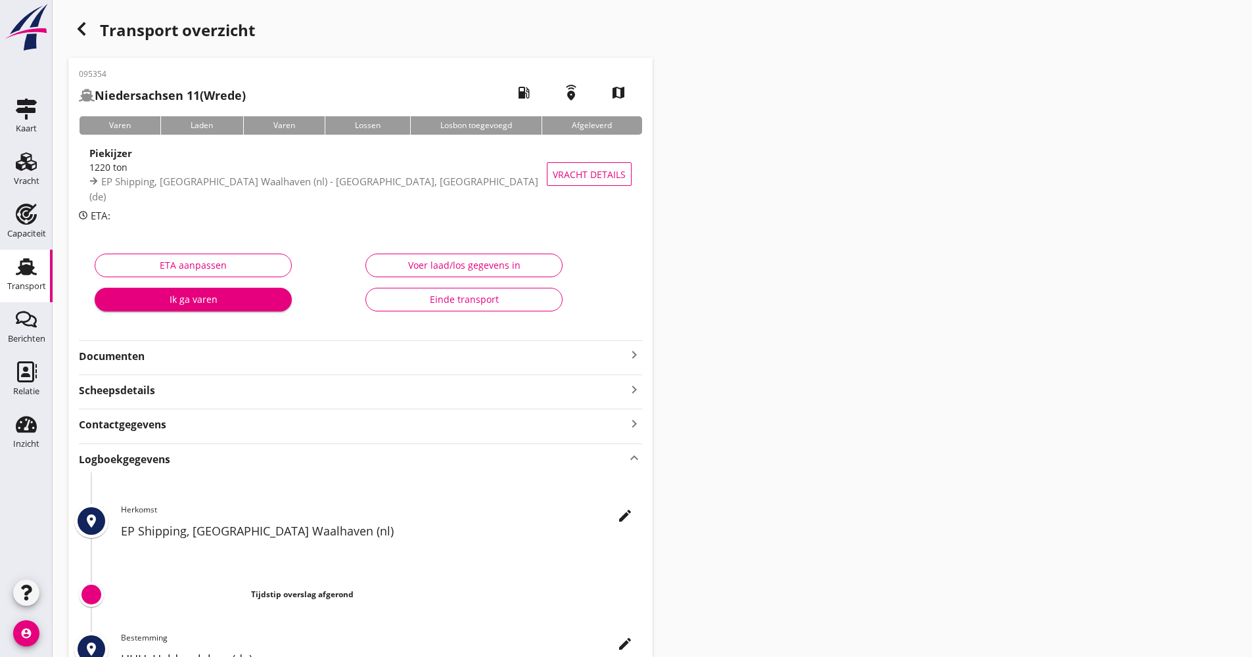
click at [270, 371] on div "095354 [GEOGRAPHIC_DATA] 11 (Wrede) local_gas_station emergency_share map Varen…" at bounding box center [360, 425] width 584 height 734
click at [267, 360] on strong "Documenten" at bounding box center [353, 356] width 548 height 15
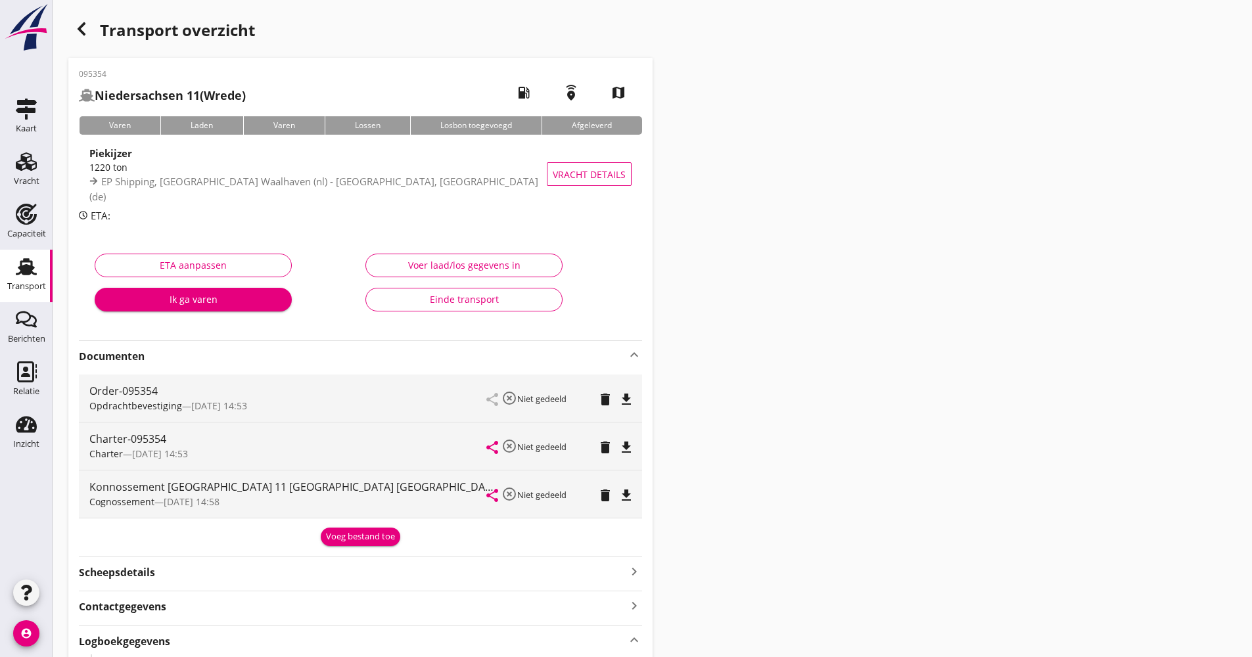
click at [267, 357] on strong "Documenten" at bounding box center [353, 356] width 548 height 15
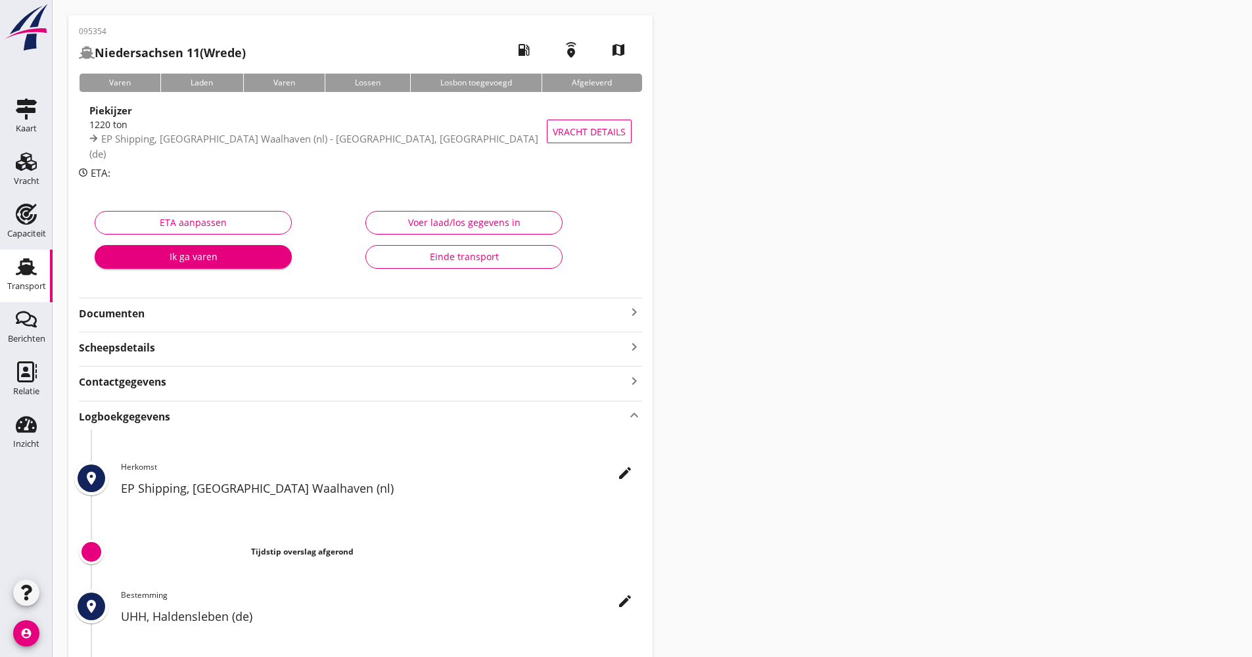
scroll to position [66, 0]
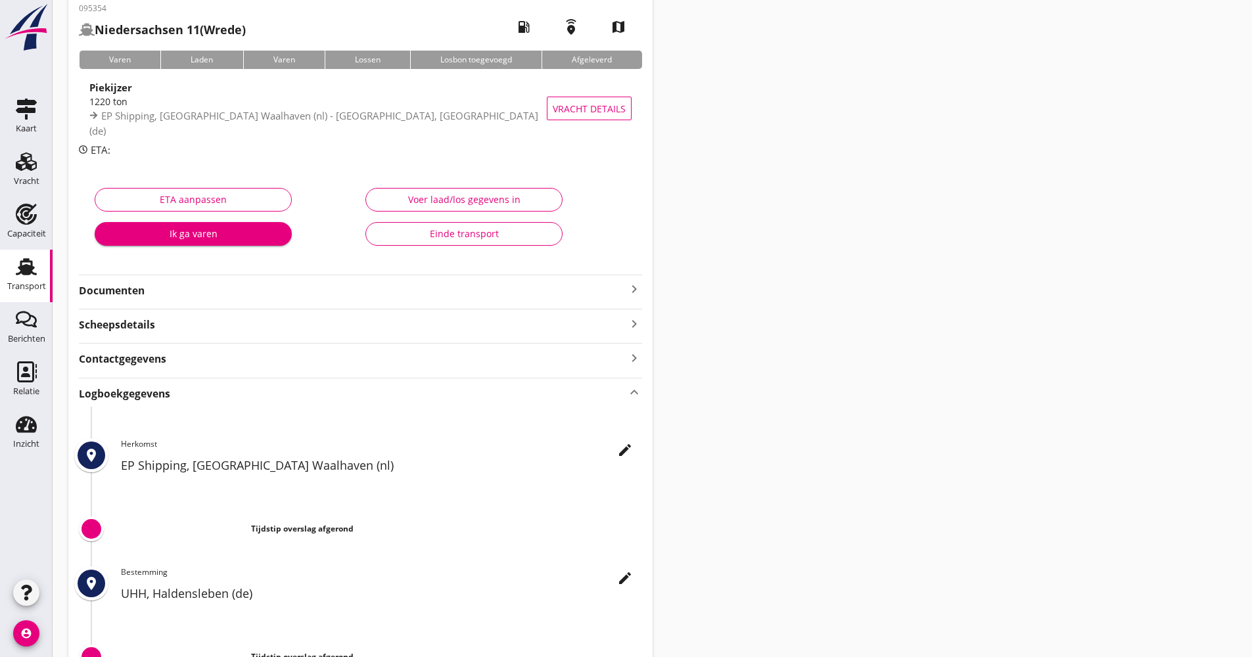
click at [621, 452] on icon "edit" at bounding box center [625, 450] width 16 height 16
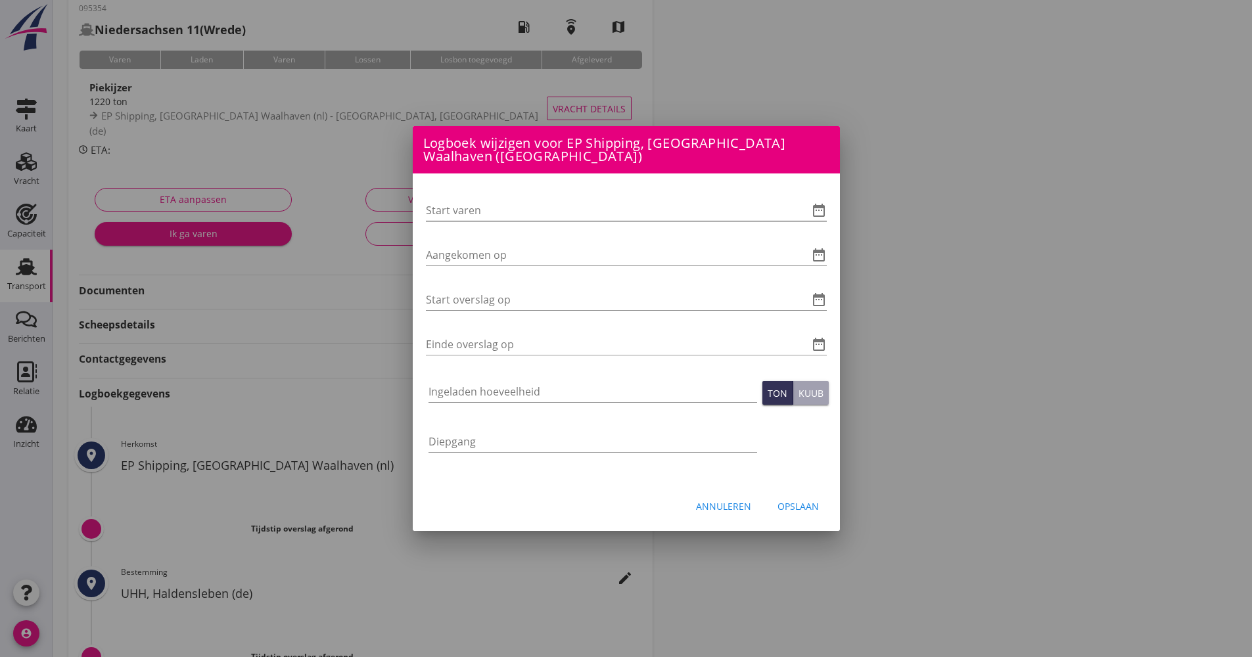
click at [813, 205] on icon "date_range" at bounding box center [819, 210] width 16 height 16
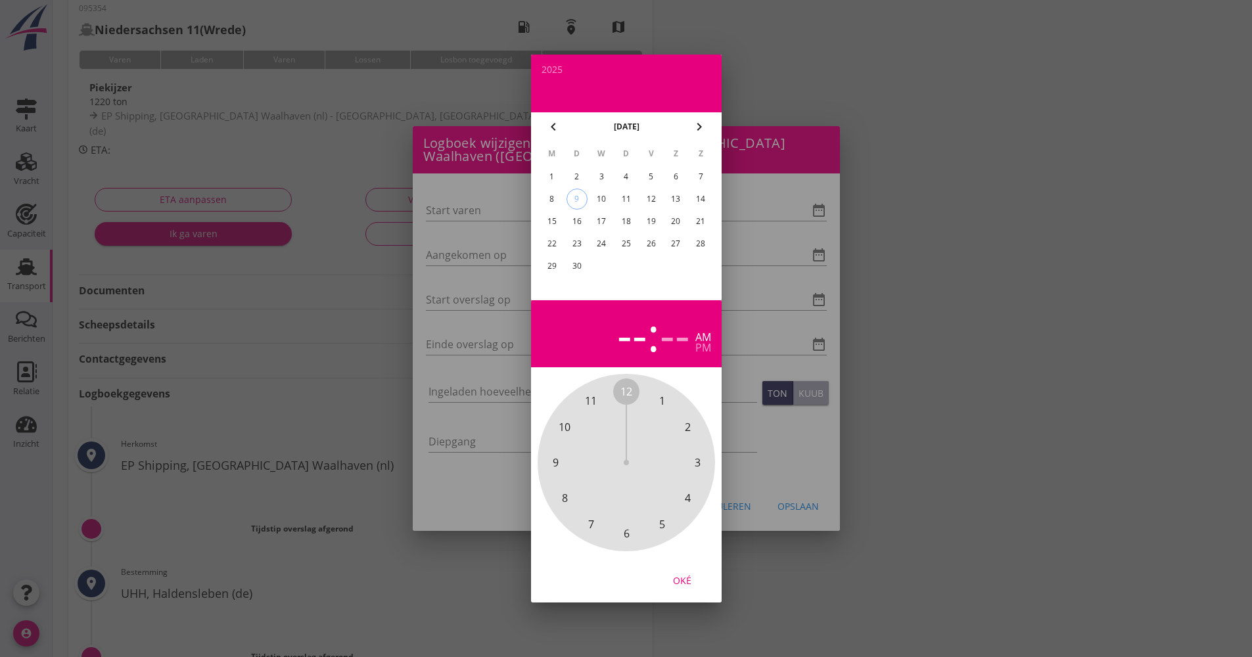
click at [557, 204] on div "8" at bounding box center [551, 199] width 21 height 21
drag, startPoint x: 618, startPoint y: 391, endPoint x: 630, endPoint y: 514, distance: 123.6
click at [630, 514] on div "12 1 2 3 4 5 6 7 8 9 10 11" at bounding box center [627, 463] width 142 height 142
click at [625, 396] on span "00" at bounding box center [627, 392] width 12 height 16
click at [676, 584] on div "Oké" at bounding box center [682, 581] width 37 height 14
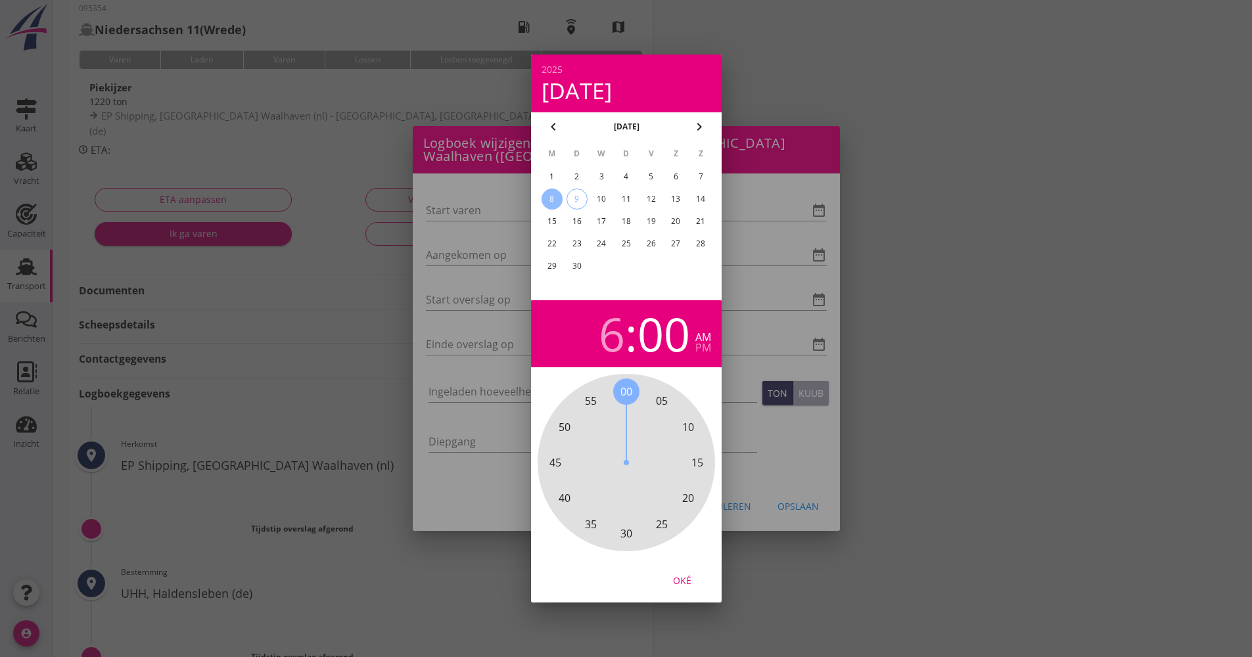
type input "[DATE] 06:00"
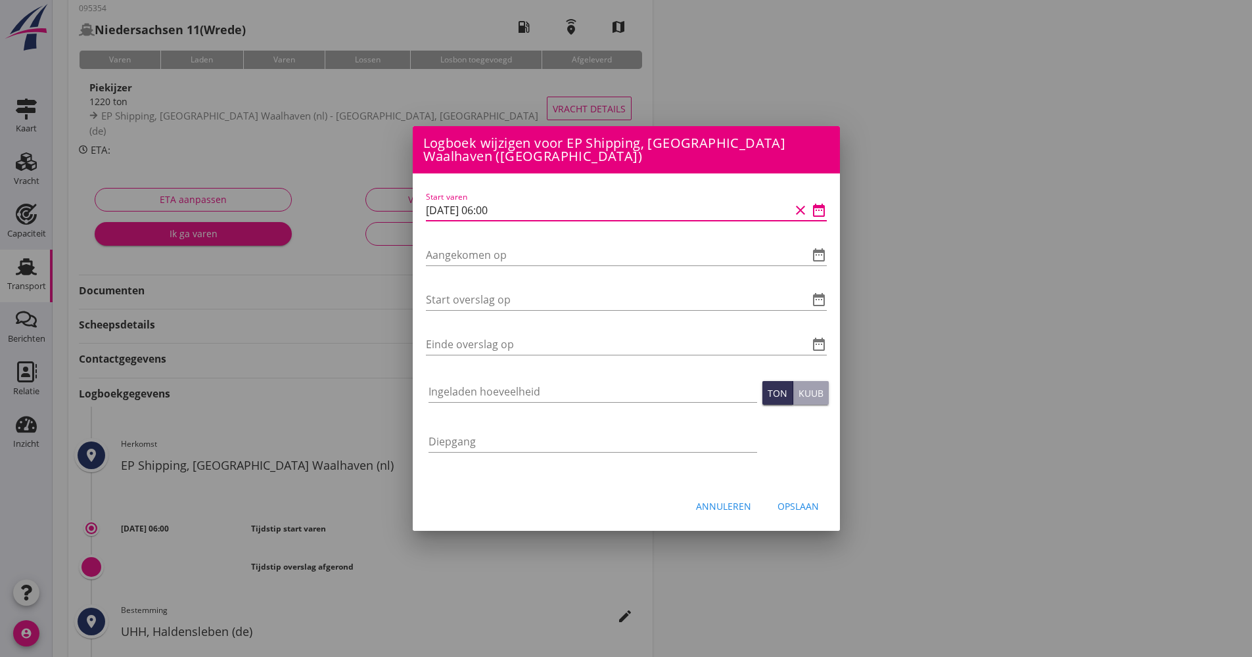
drag, startPoint x: 525, startPoint y: 209, endPoint x: 458, endPoint y: 195, distance: 68.0
click at [408, 206] on div "Logboek wijzigen voor UHH, Haldensleben (de) Start varen date_range Aangekomen …" at bounding box center [626, 373] width 1252 height 878
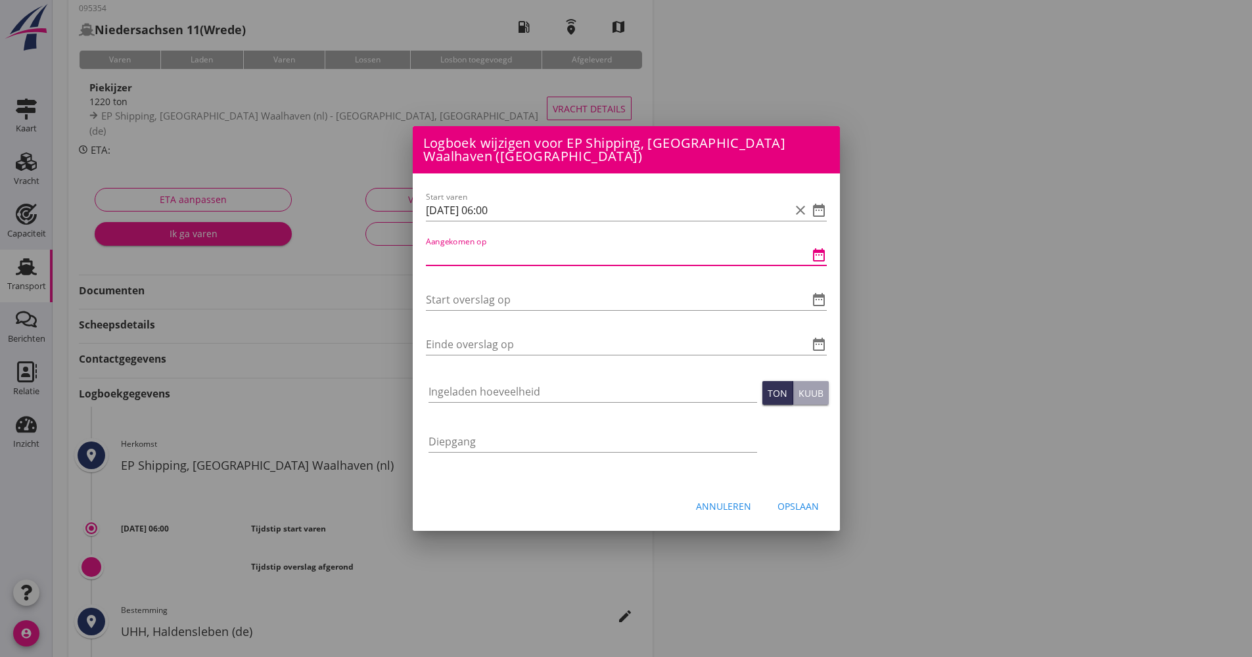
drag, startPoint x: 504, startPoint y: 258, endPoint x: 490, endPoint y: 250, distance: 15.3
click at [504, 258] on input "Aangekomen op" at bounding box center [608, 255] width 364 height 21
paste input "[DATE] 06:00"
type input "[DATE] 06:00"
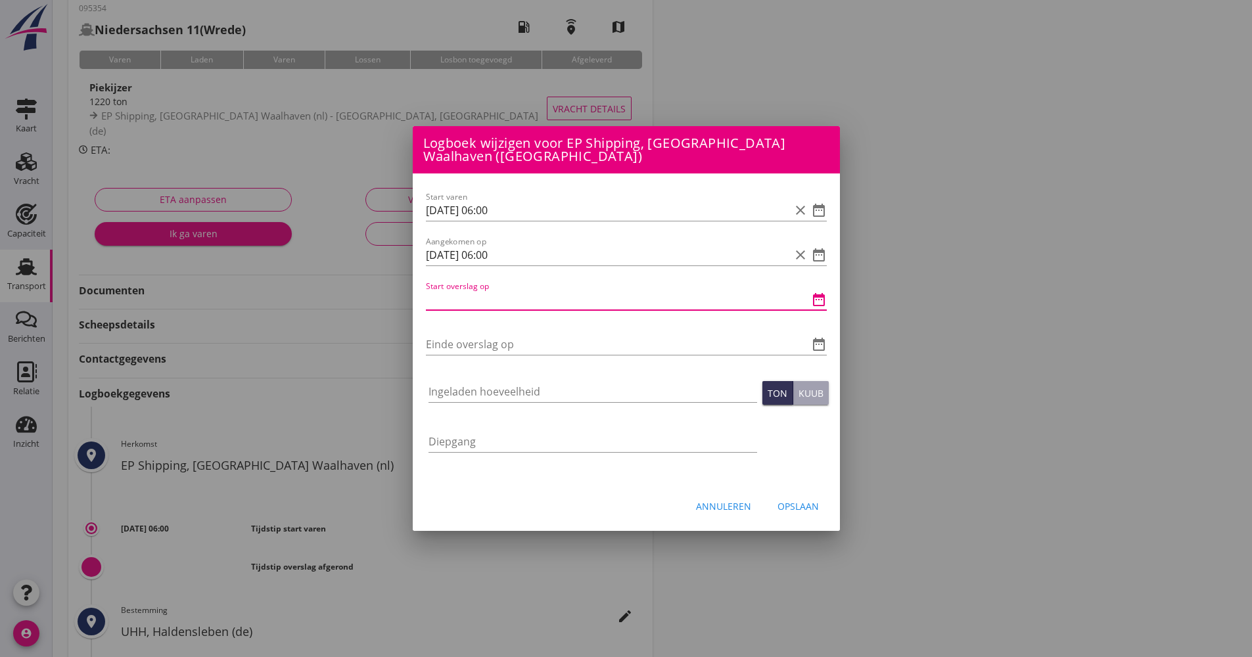
paste input "[DATE] 06:00"
drag, startPoint x: 498, startPoint y: 298, endPoint x: 481, endPoint y: 292, distance: 17.7
click at [485, 295] on input "[DATE] 06:00" at bounding box center [608, 299] width 364 height 21
drag, startPoint x: 524, startPoint y: 296, endPoint x: 427, endPoint y: 298, distance: 97.3
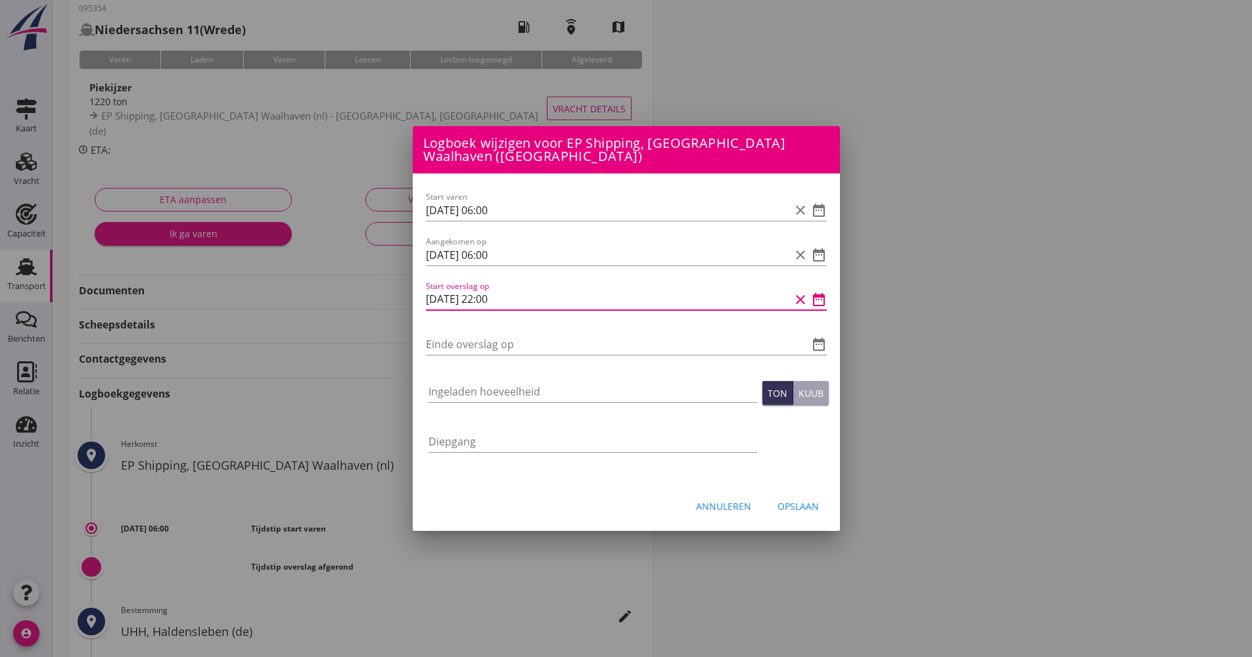
click at [420, 300] on div "Start varen [DATE] 06:00 clear date_range Aangekomen op [DATE] 06:00 clear date…" at bounding box center [626, 329] width 427 height 310
type input "[DATE] 22:00"
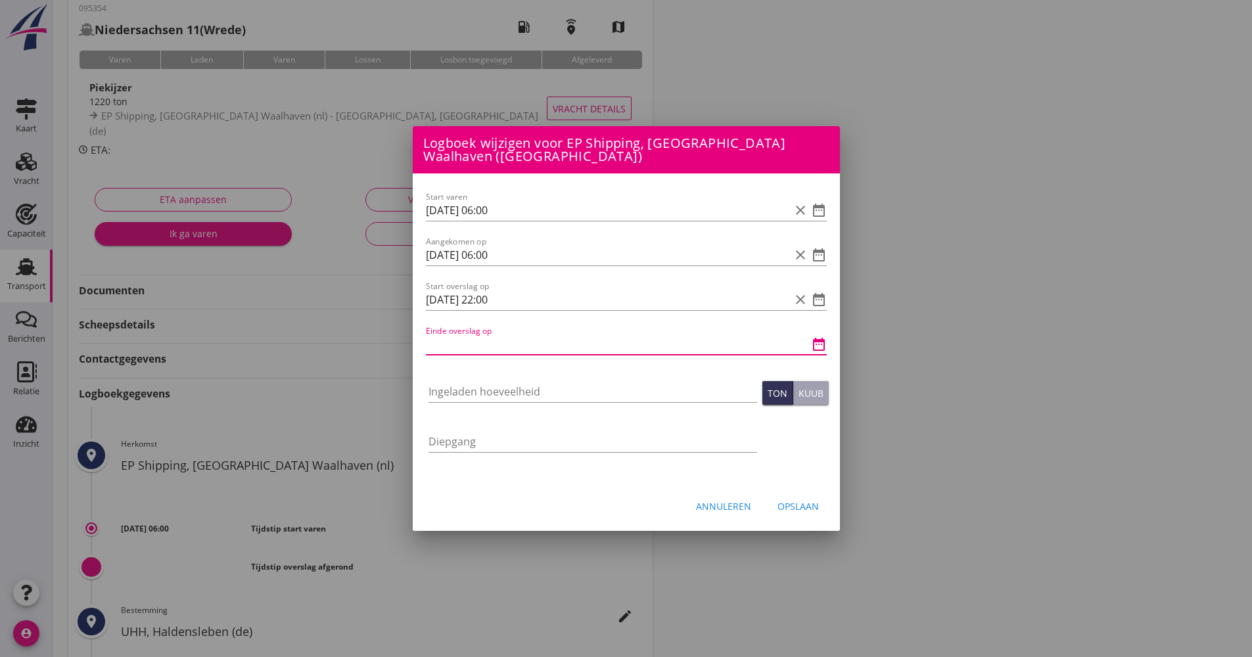
paste input "[DATE] 22:00"
drag, startPoint x: 433, startPoint y: 341, endPoint x: 427, endPoint y: 321, distance: 20.8
click at [434, 343] on input "[DATE] 22:00" at bounding box center [608, 344] width 364 height 21
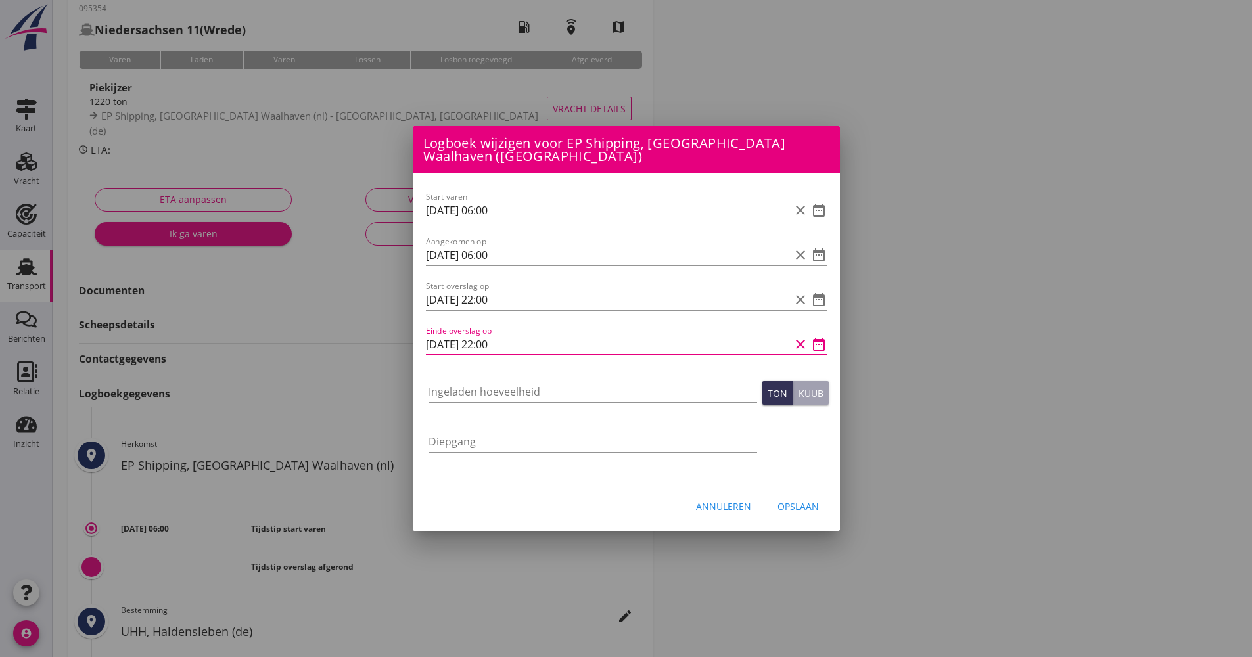
drag, startPoint x: 495, startPoint y: 341, endPoint x: 481, endPoint y: 325, distance: 20.5
click at [483, 338] on input "[DATE] 22:00" at bounding box center [608, 344] width 364 height 21
type input "[DATE] 03:00"
drag, startPoint x: 467, startPoint y: 414, endPoint x: 479, endPoint y: 398, distance: 20.1
click at [472, 408] on div "Start varen [DATE] 06:00 clear date_range Aangekomen op [DATE] 06:00 clear date…" at bounding box center [626, 329] width 427 height 310
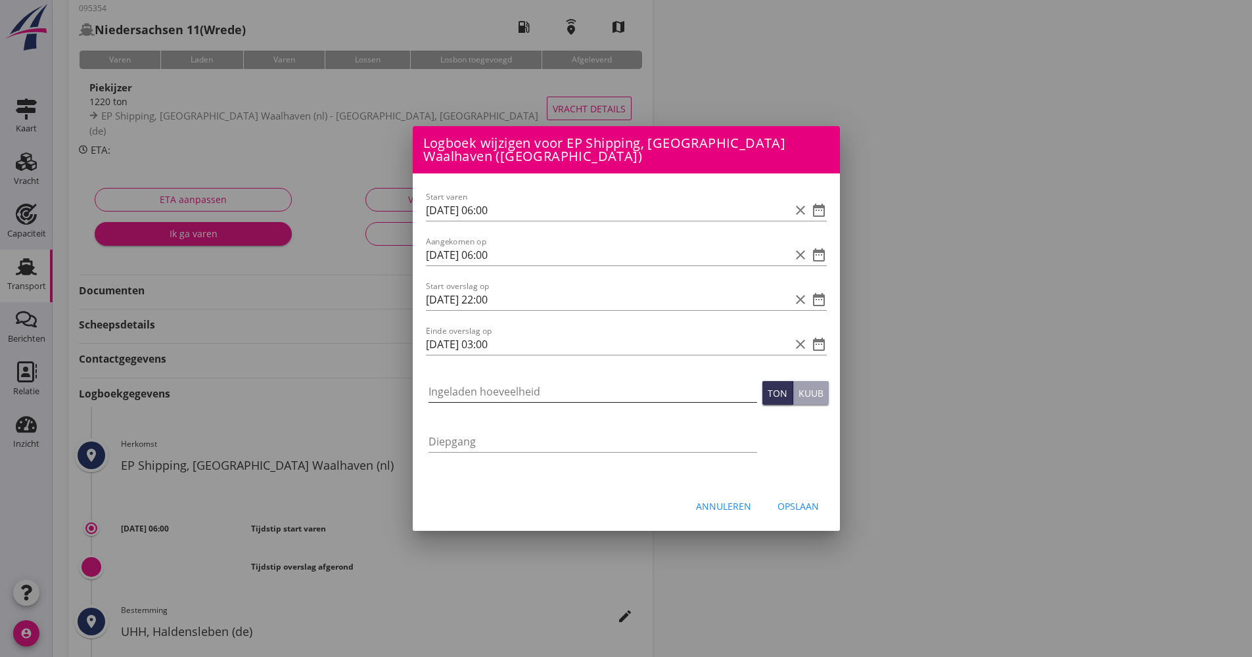
click at [485, 391] on input "Ingeladen hoeveelheid" at bounding box center [593, 391] width 329 height 21
type input "1232.333"
click at [788, 500] on div "Opslaan" at bounding box center [798, 507] width 41 height 14
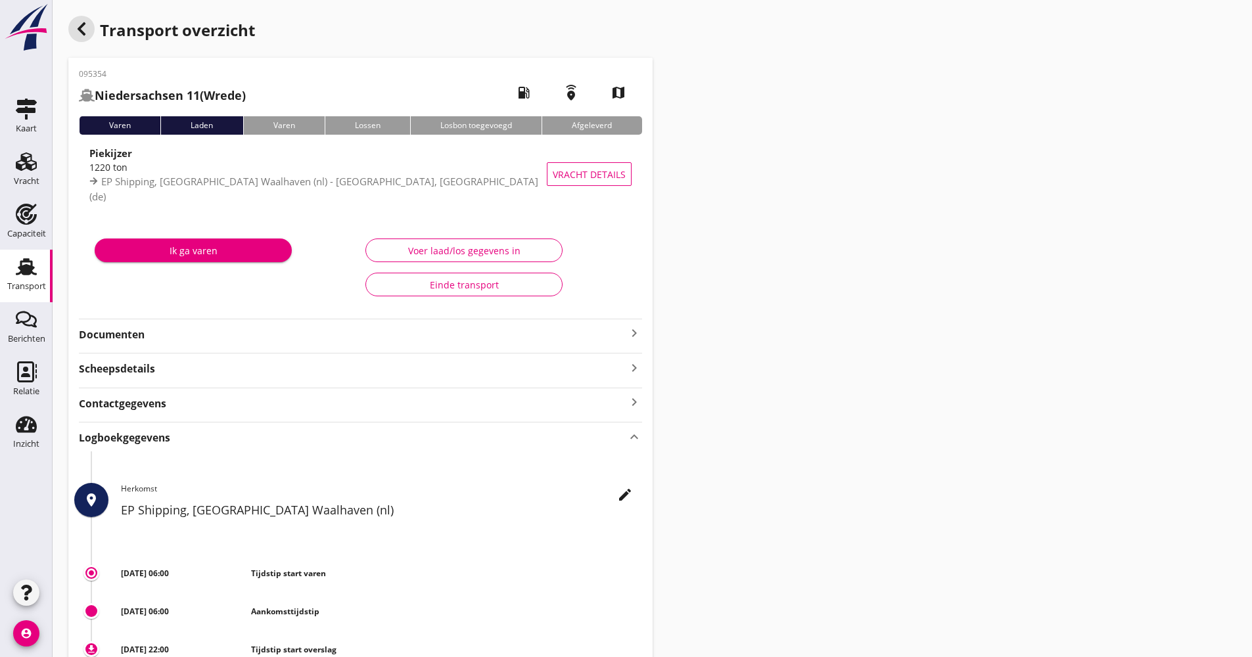
click at [86, 35] on icon "button" at bounding box center [82, 29] width 16 height 16
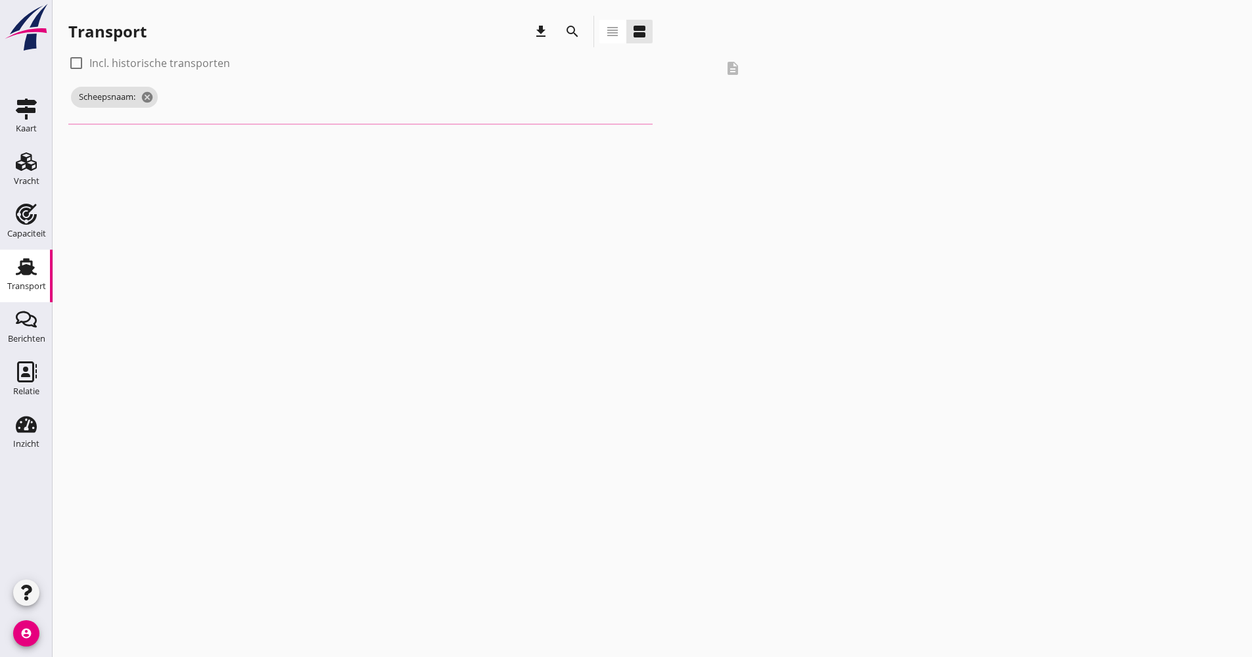
click at [587, 33] on div "search" at bounding box center [573, 32] width 32 height 32
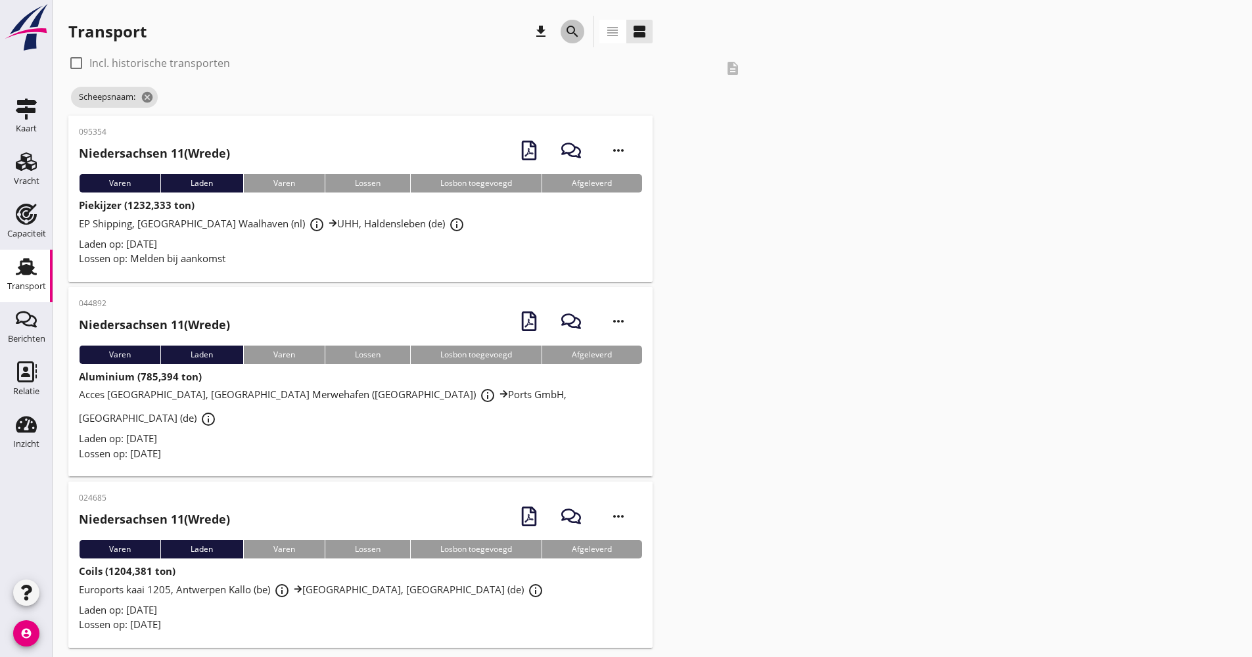
click at [576, 32] on icon "search" at bounding box center [573, 32] width 16 height 16
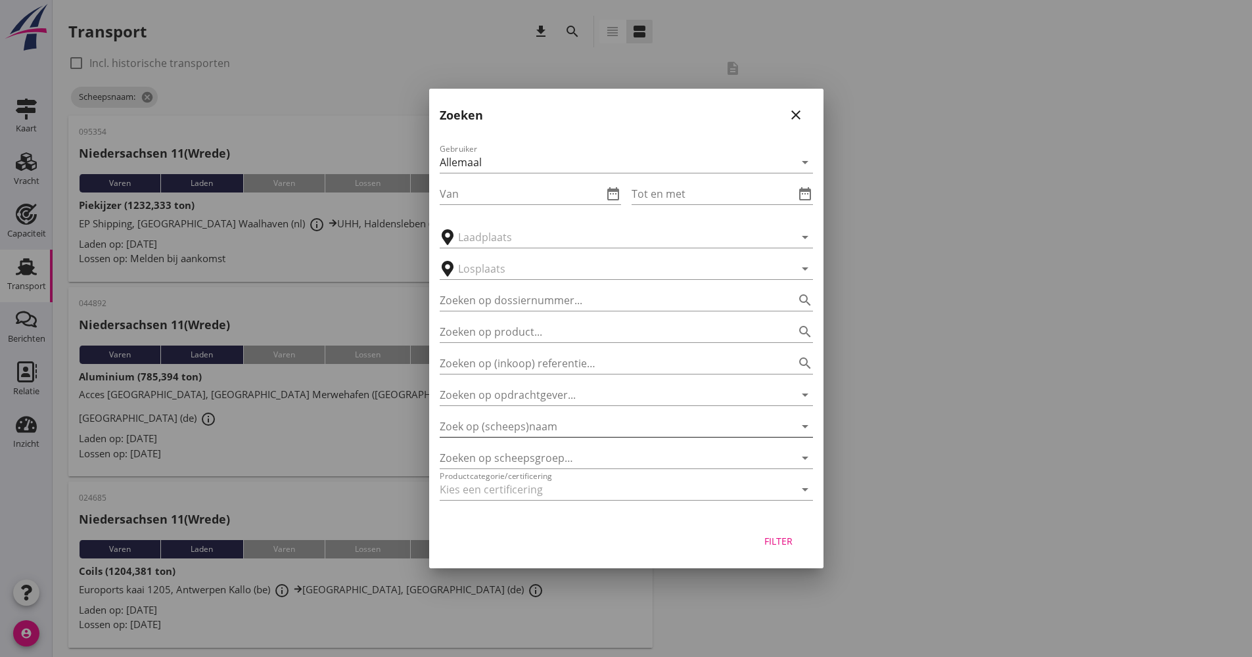
click at [523, 434] on input "Zoek op (scheeps)naam" at bounding box center [608, 426] width 337 height 21
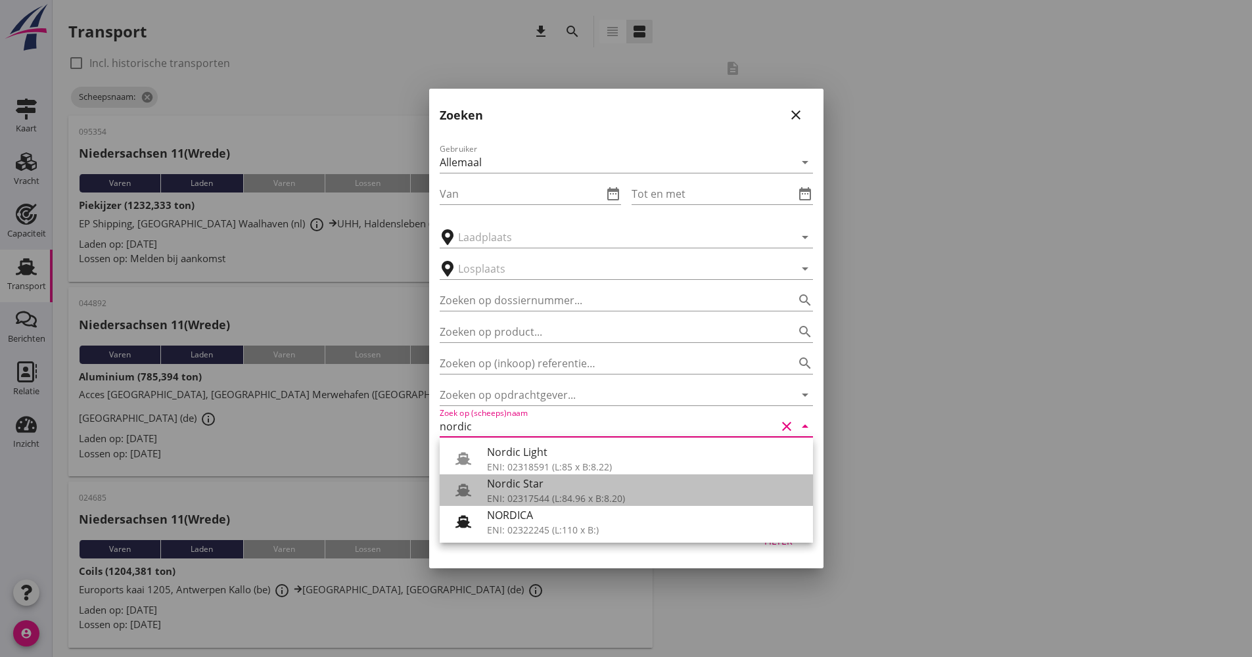
click at [563, 481] on div "Nordic Star" at bounding box center [645, 484] width 316 height 16
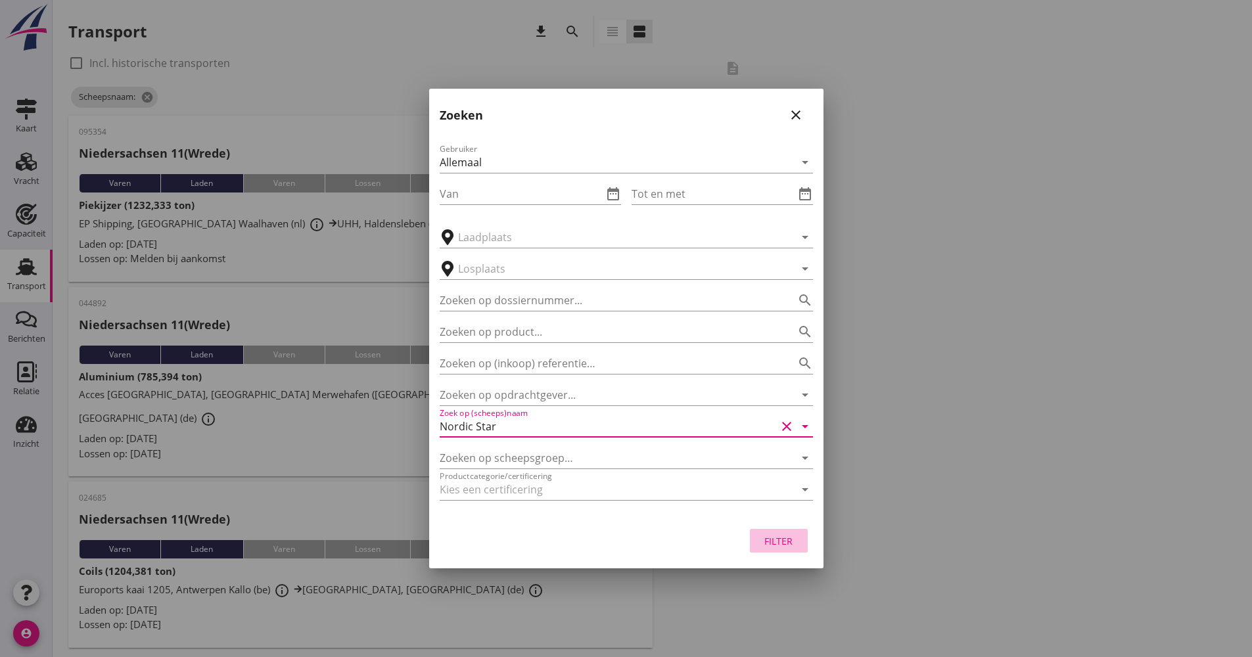
click at [761, 548] on button "Filter" at bounding box center [779, 541] width 58 height 24
type input "Nordic Star"
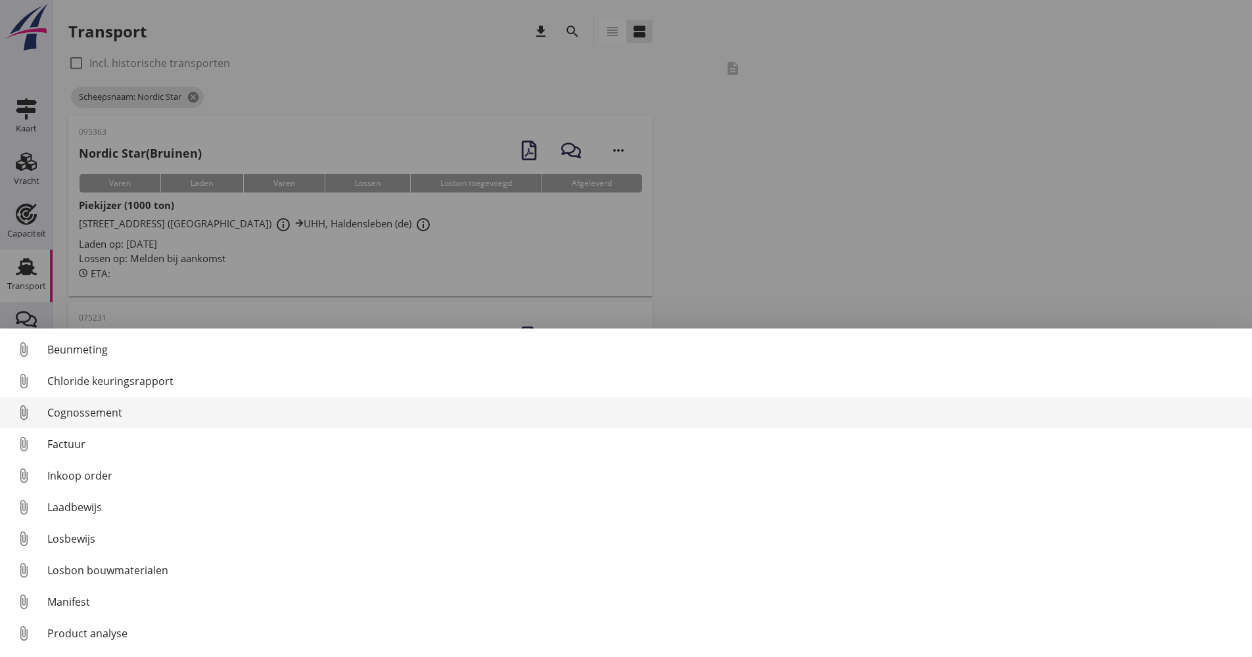
click at [96, 407] on div "Cognossement" at bounding box center [644, 413] width 1194 height 16
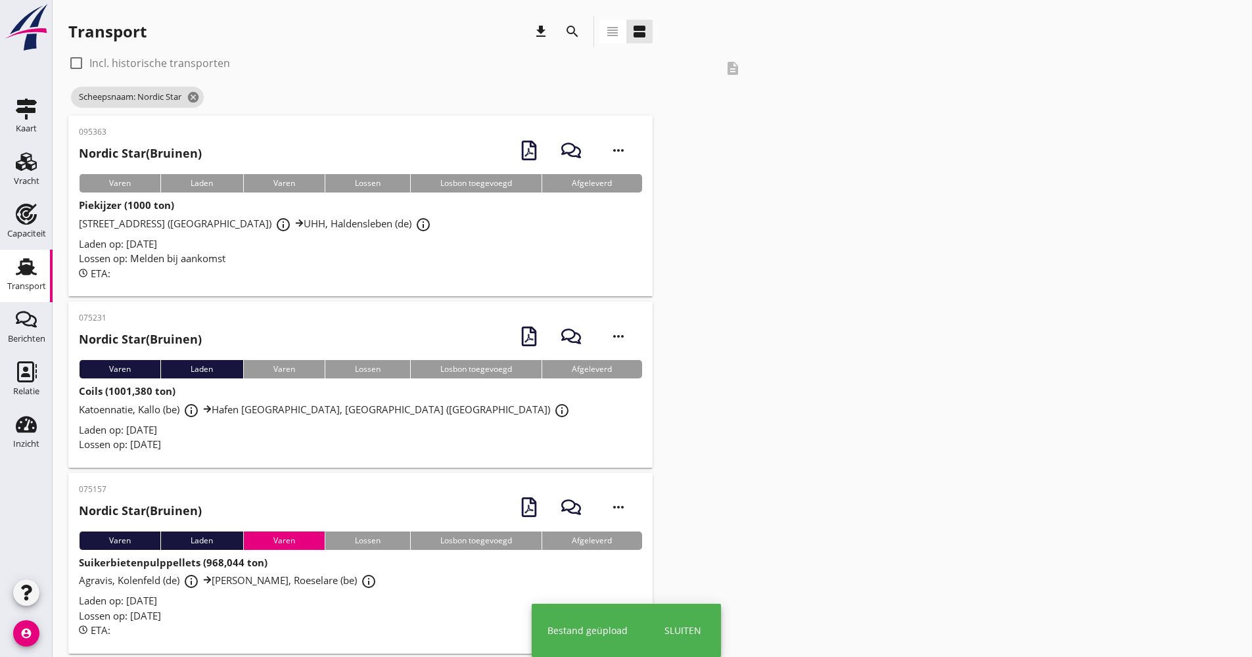
click at [281, 252] on div "Lossen op: Melden bij aankomst" at bounding box center [360, 258] width 563 height 15
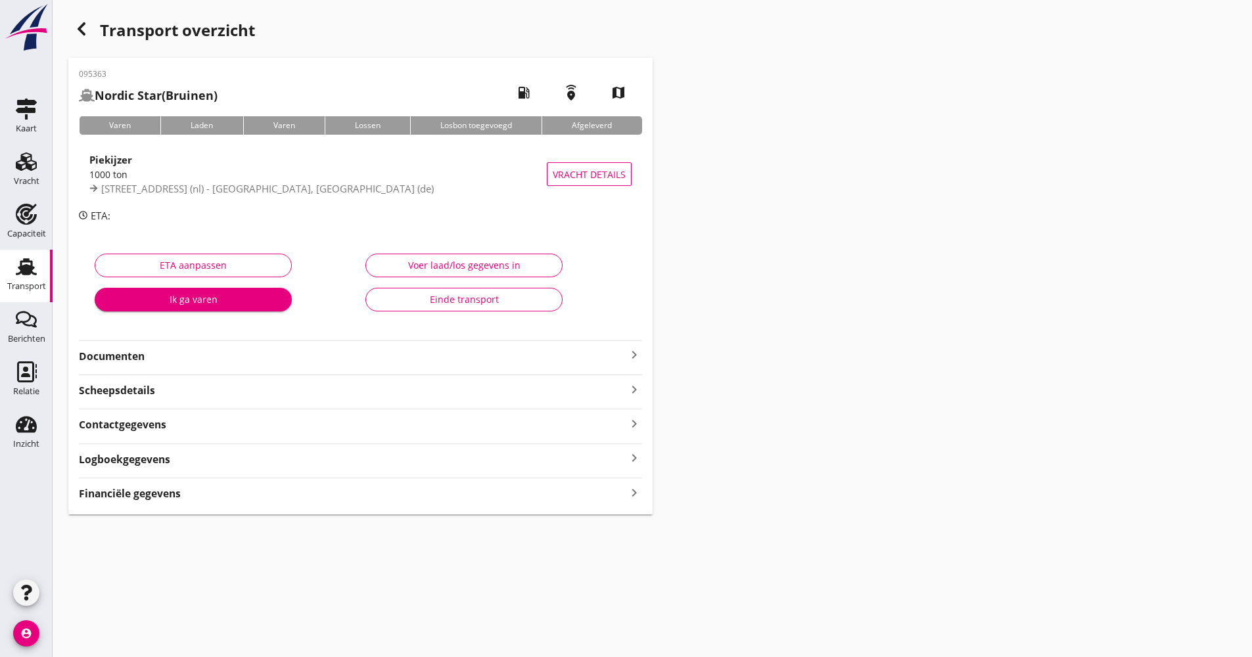
click at [204, 344] on div "Documenten keyboard_arrow_right" at bounding box center [360, 353] width 563 height 24
click at [204, 353] on strong "Documenten" at bounding box center [353, 356] width 548 height 15
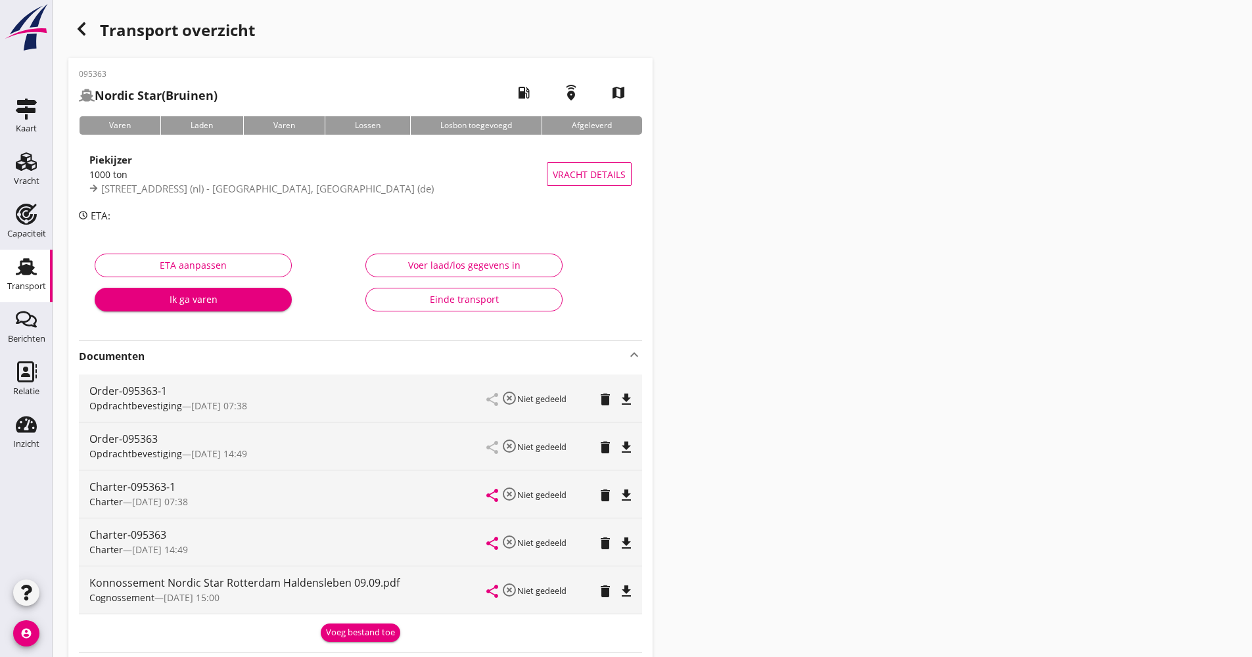
click at [607, 453] on icon "delete" at bounding box center [606, 448] width 16 height 16
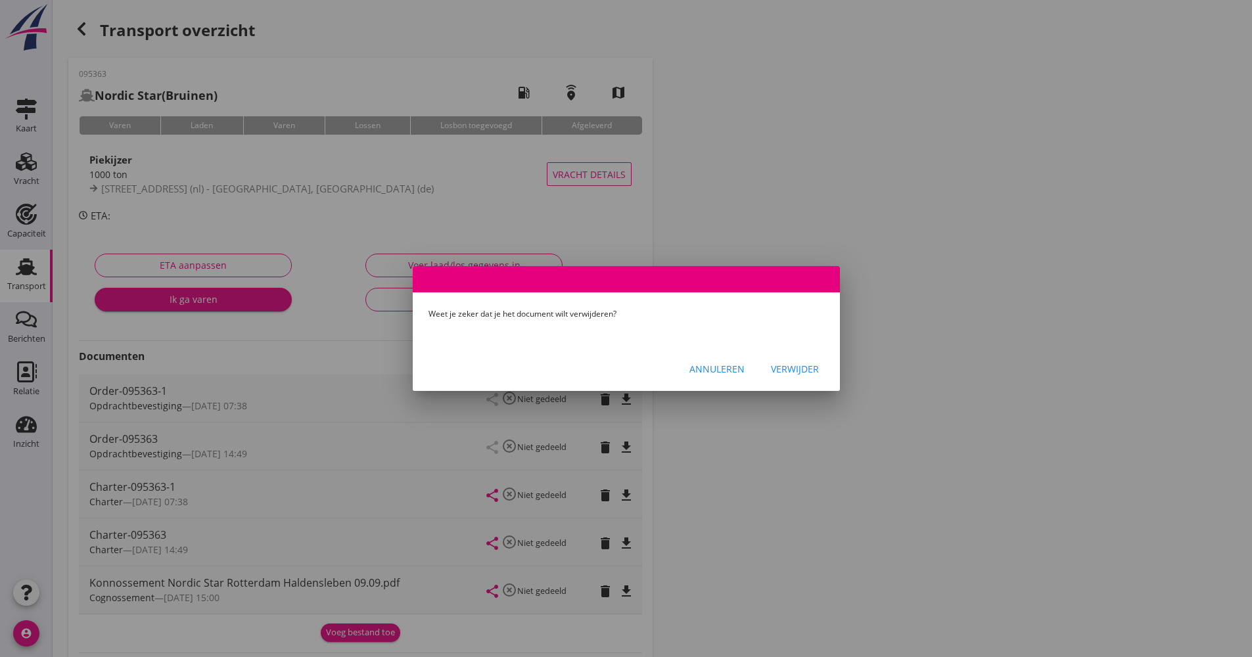
click at [809, 377] on button "Verwijder" at bounding box center [795, 369] width 69 height 24
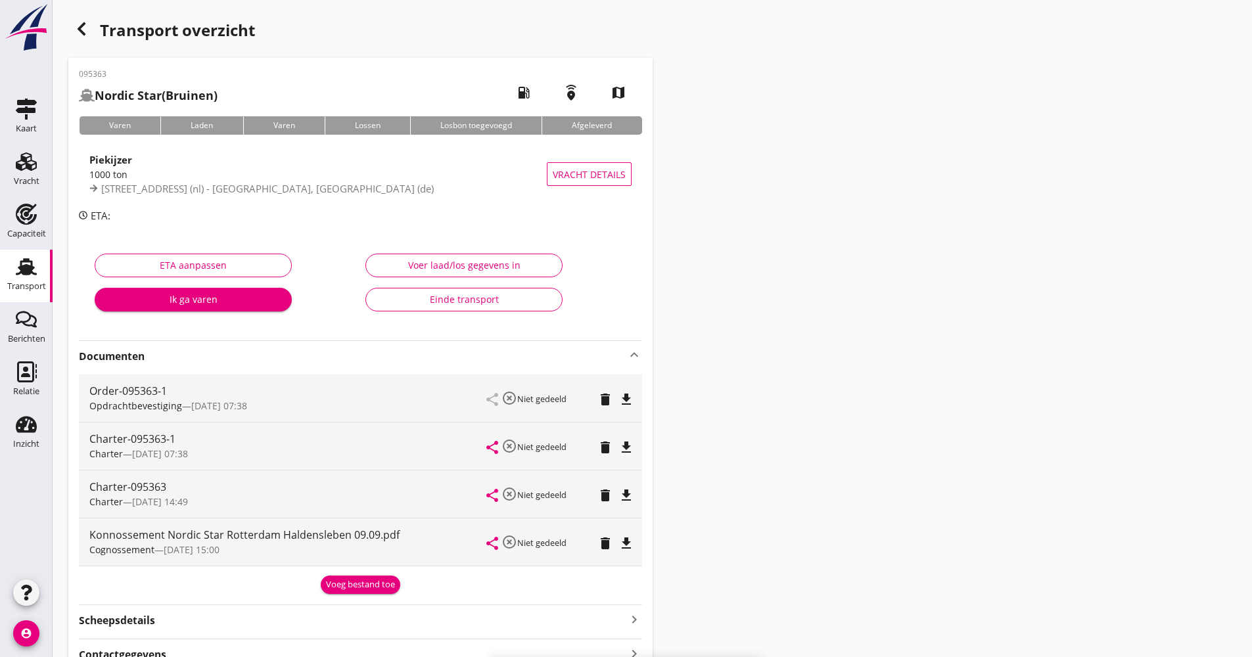
click at [605, 502] on icon "delete" at bounding box center [606, 496] width 16 height 16
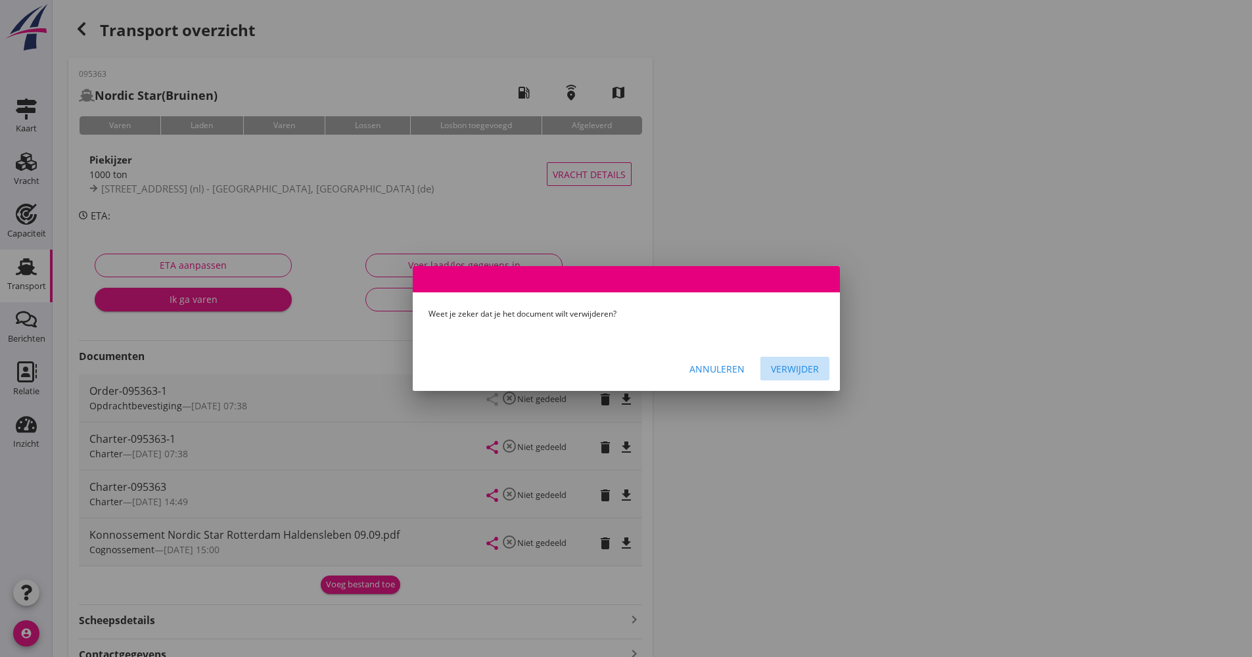
click at [813, 373] on div "Verwijder" at bounding box center [795, 369] width 48 height 14
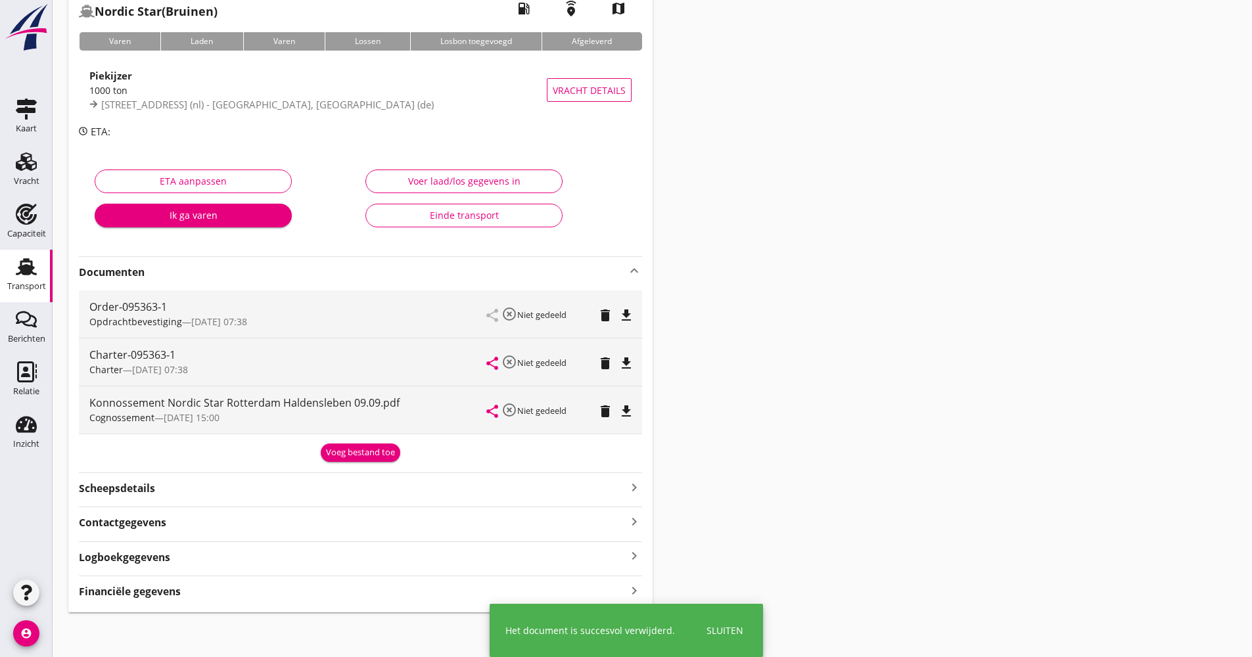
scroll to position [87, 0]
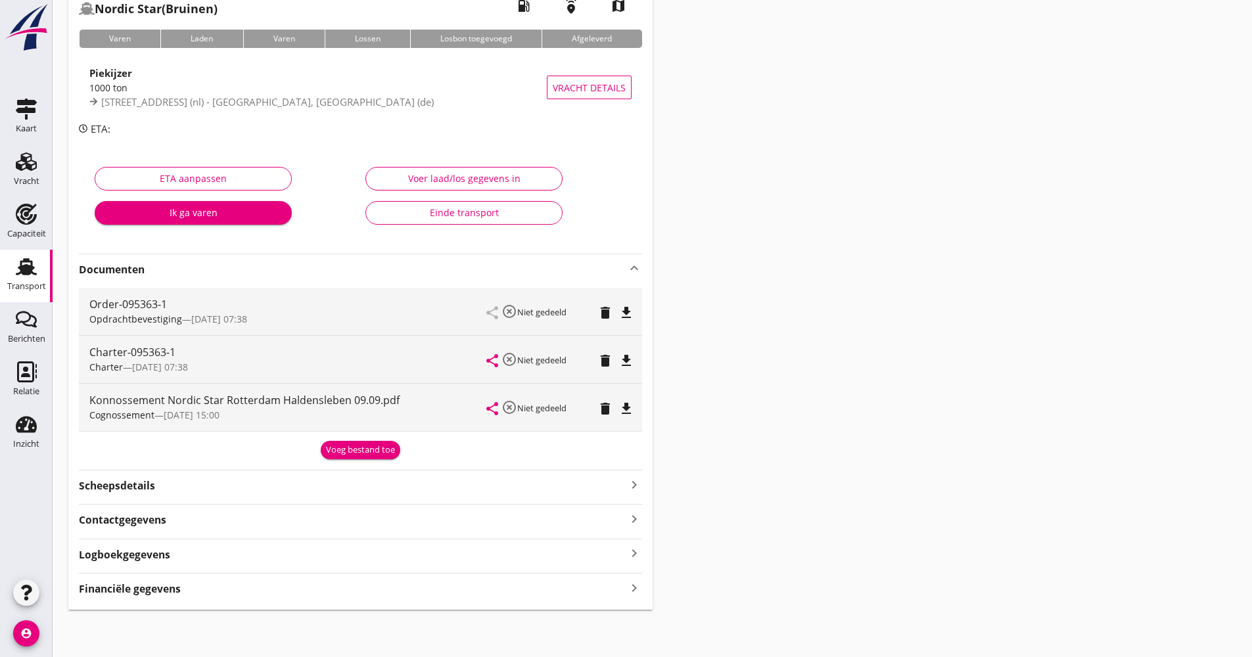
click at [211, 554] on div "Logboekgegevens keyboard_arrow_right" at bounding box center [360, 554] width 563 height 18
click at [632, 609] on icon "edit" at bounding box center [625, 611] width 16 height 16
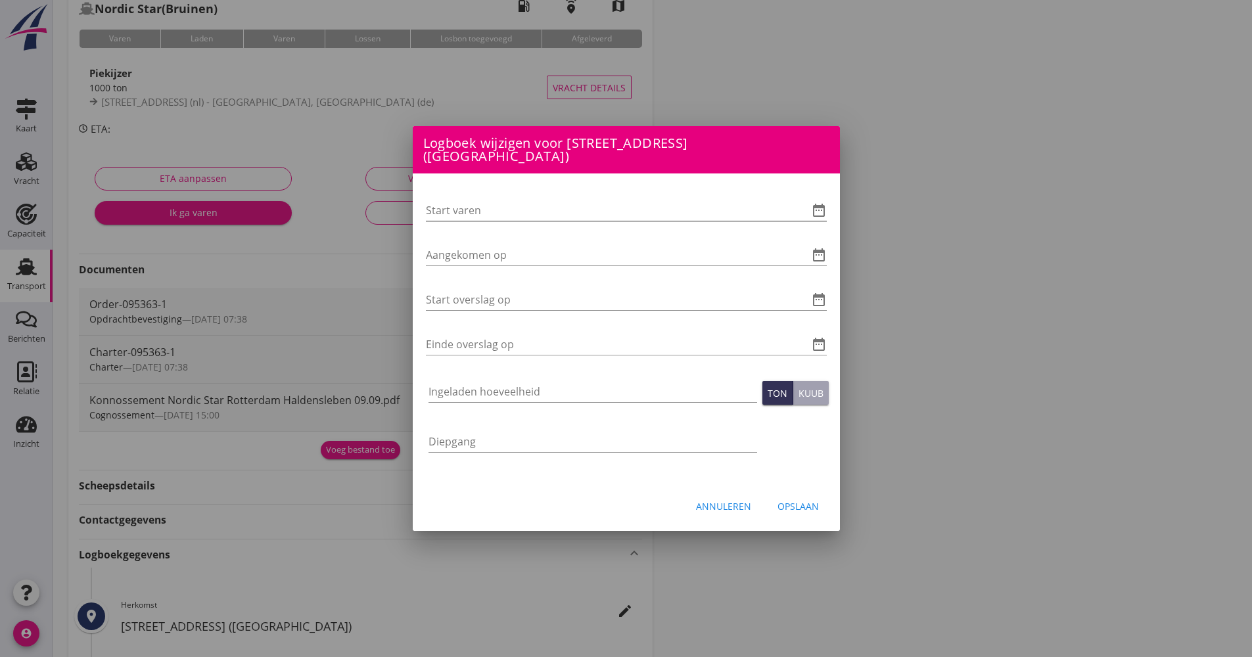
click at [824, 209] on icon "date_range" at bounding box center [819, 210] width 16 height 16
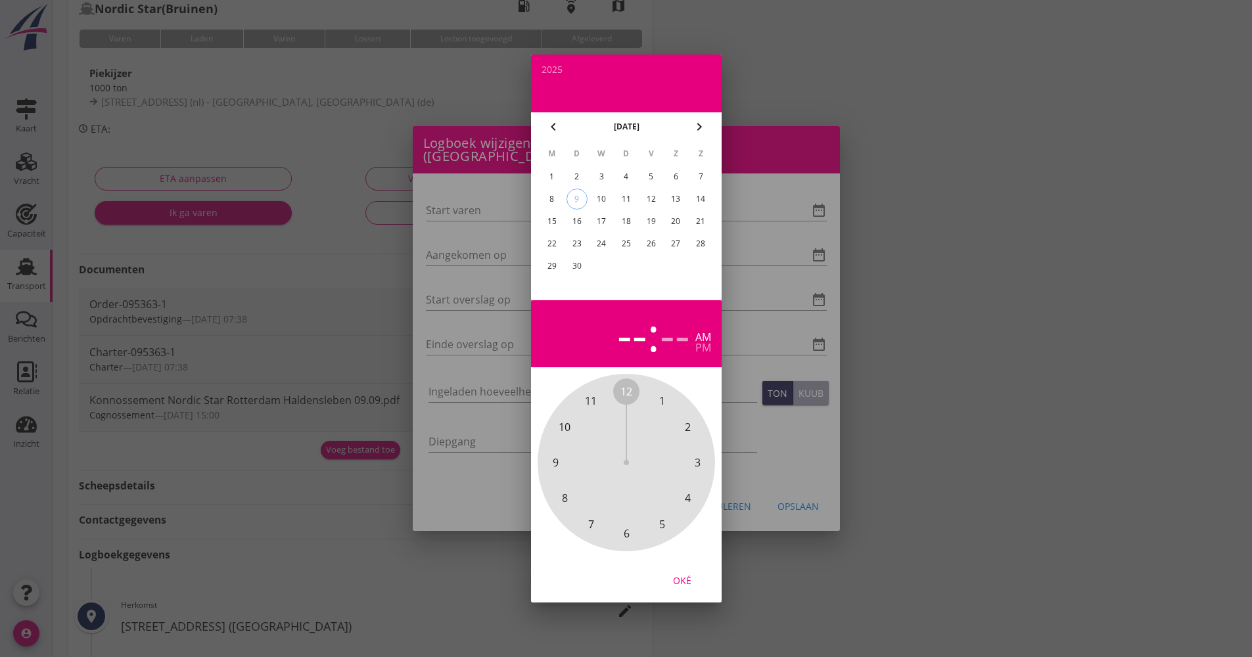
click at [553, 198] on div "8" at bounding box center [551, 199] width 21 height 21
click at [572, 200] on div "9" at bounding box center [577, 199] width 20 height 20
drag, startPoint x: 625, startPoint y: 394, endPoint x: 633, endPoint y: 519, distance: 124.5
click at [633, 519] on div "12 1 2 3 4 5 6 7 8 9 10 11" at bounding box center [627, 463] width 142 height 142
drag, startPoint x: 629, startPoint y: 401, endPoint x: 627, endPoint y: 413, distance: 12.0
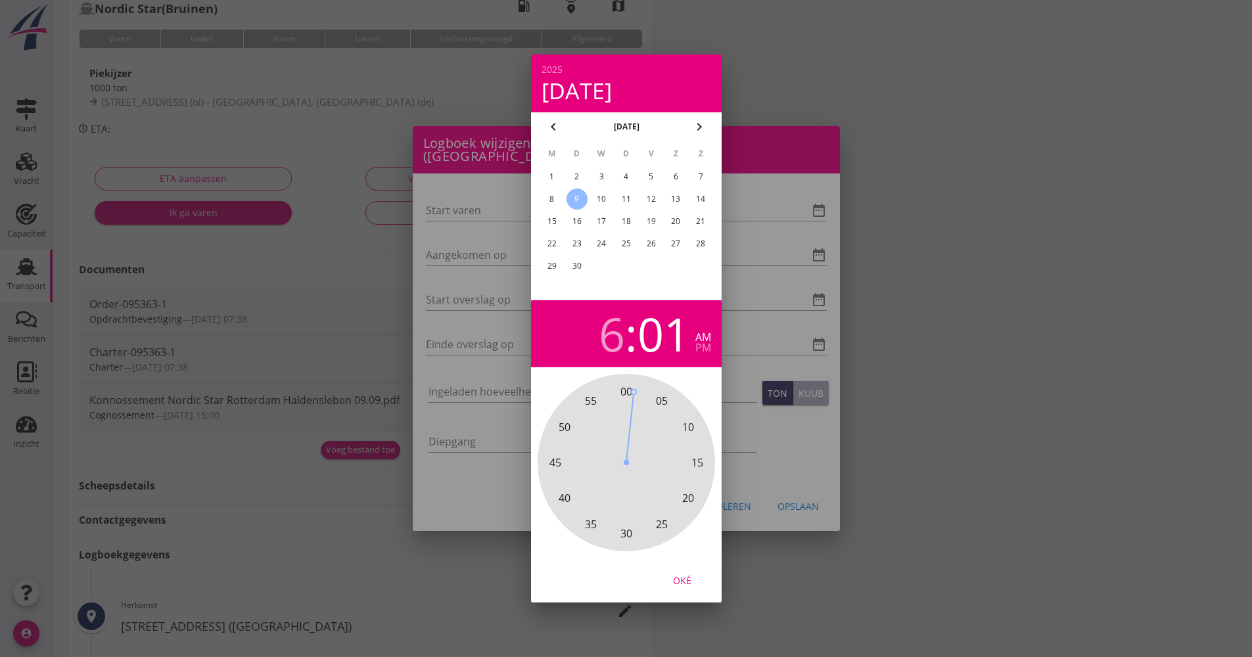
click at [628, 400] on span "00" at bounding box center [626, 392] width 26 height 26
click at [686, 575] on div "Oké" at bounding box center [682, 581] width 37 height 14
type input "[DATE] 06:00"
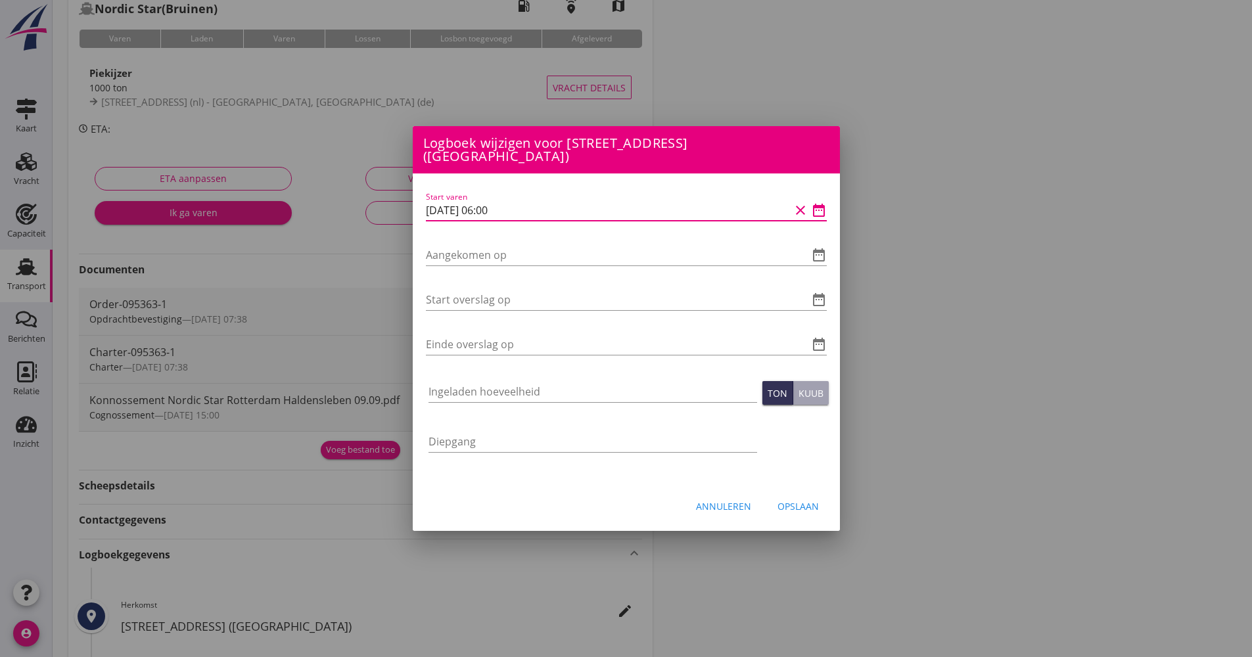
drag, startPoint x: 536, startPoint y: 203, endPoint x: 401, endPoint y: 199, distance: 134.8
click at [401, 199] on div "Logboek wijzigen voor UHH, Haldensleben (de) Start varen date_range Aangekomen …" at bounding box center [626, 443] width 1252 height 1060
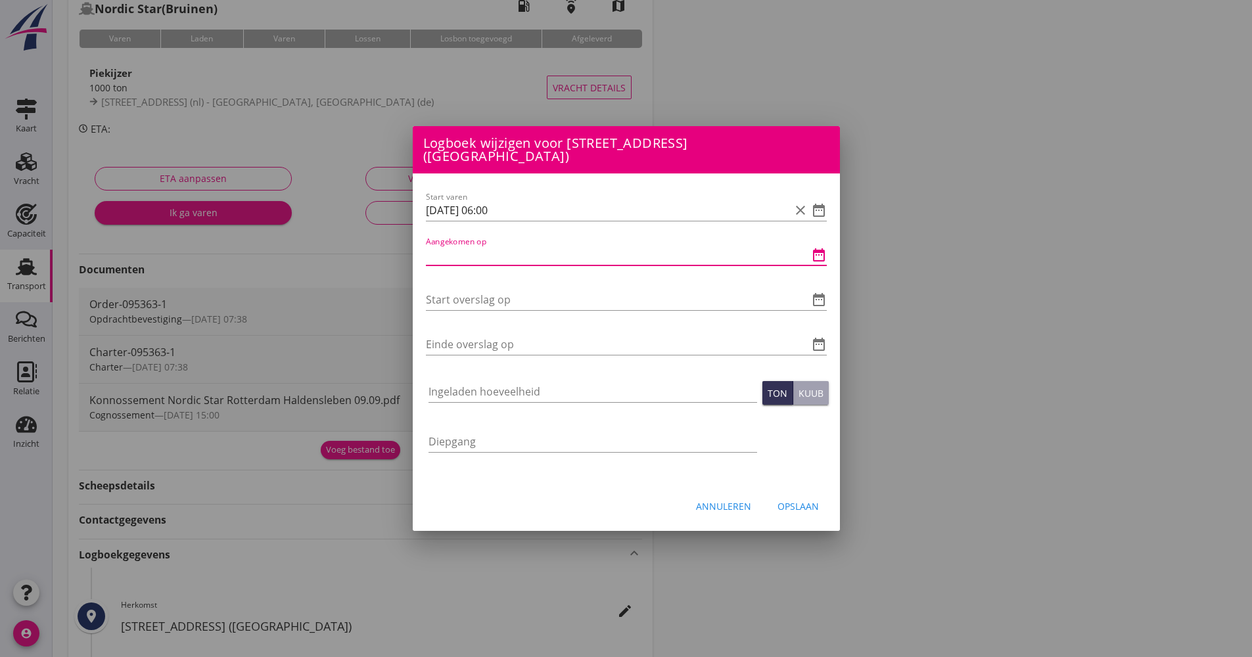
paste input "[DATE] 06:00"
type input "[DATE] 06:00"
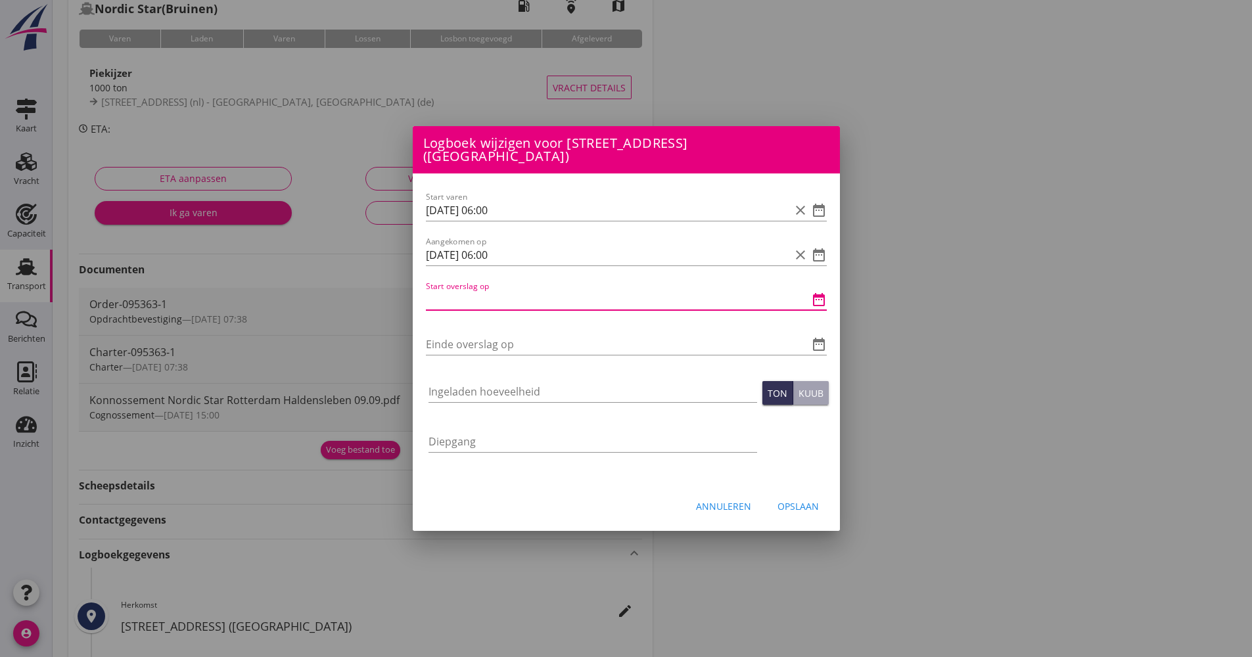
paste input "[DATE] 06:00"
type input "[DATE] 06:00"
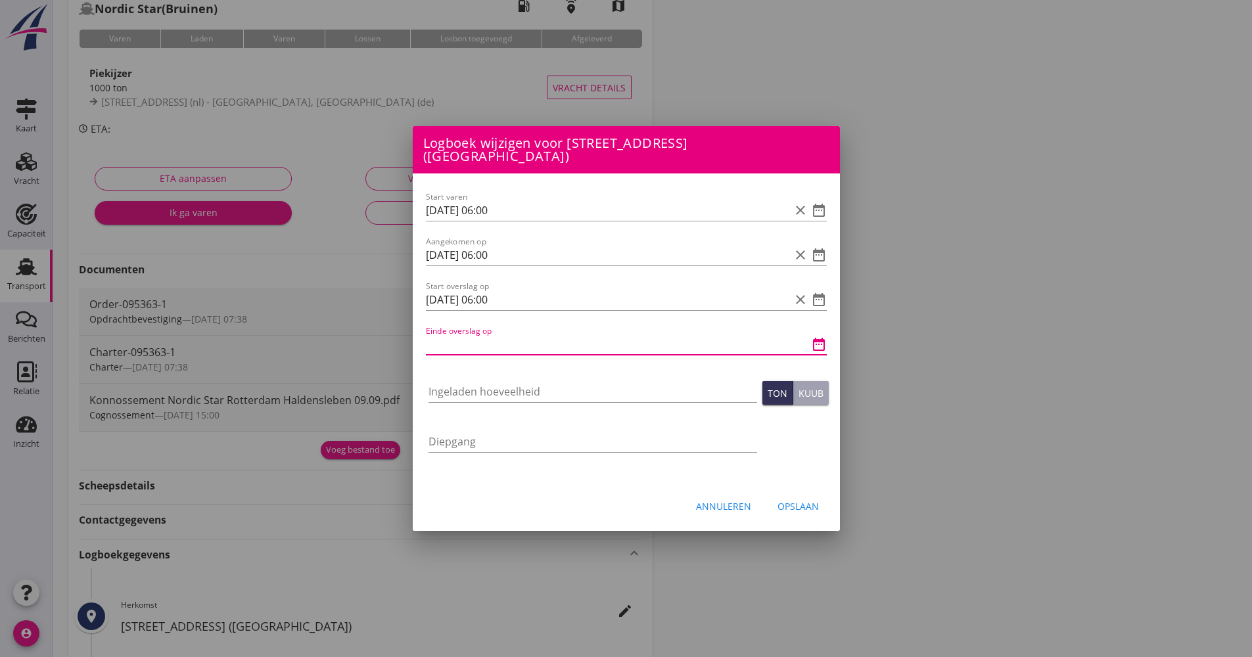
paste input "[DATE] 06:00"
click at [490, 337] on input "[DATE] 06:00" at bounding box center [608, 344] width 364 height 21
type input "[DATE] 03:00"
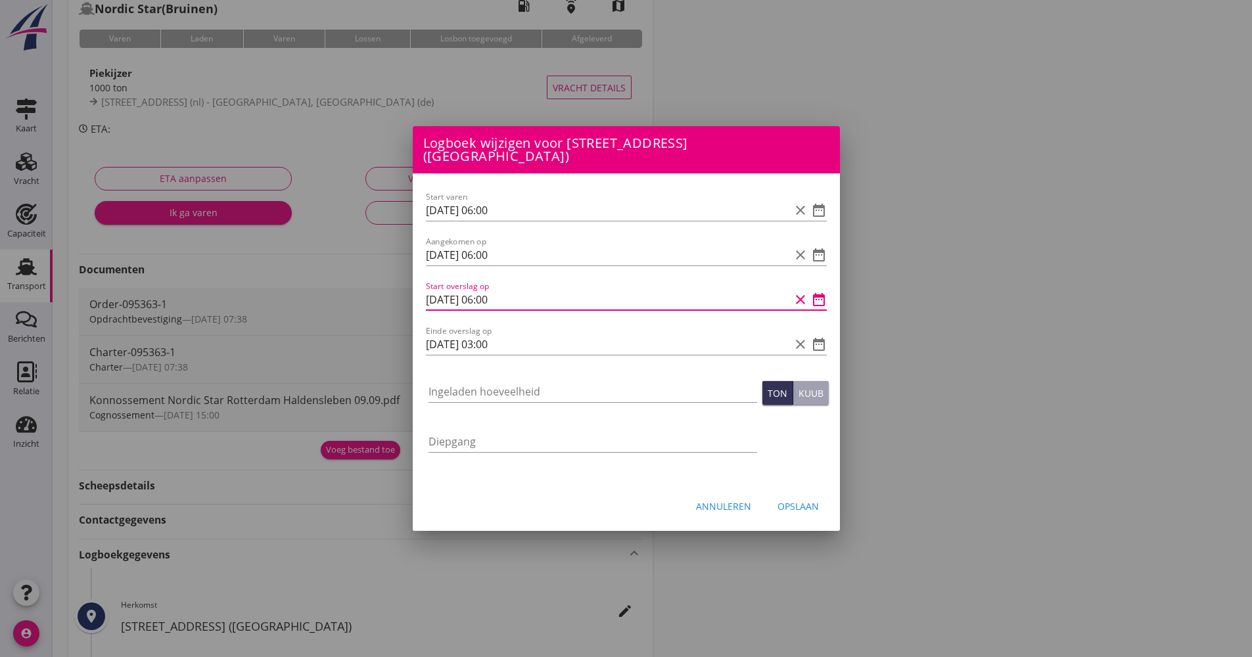
scroll to position [1, 0]
click at [494, 299] on input "[DATE] 06:00" at bounding box center [608, 299] width 364 height 21
type input "[DATE] 03:00"
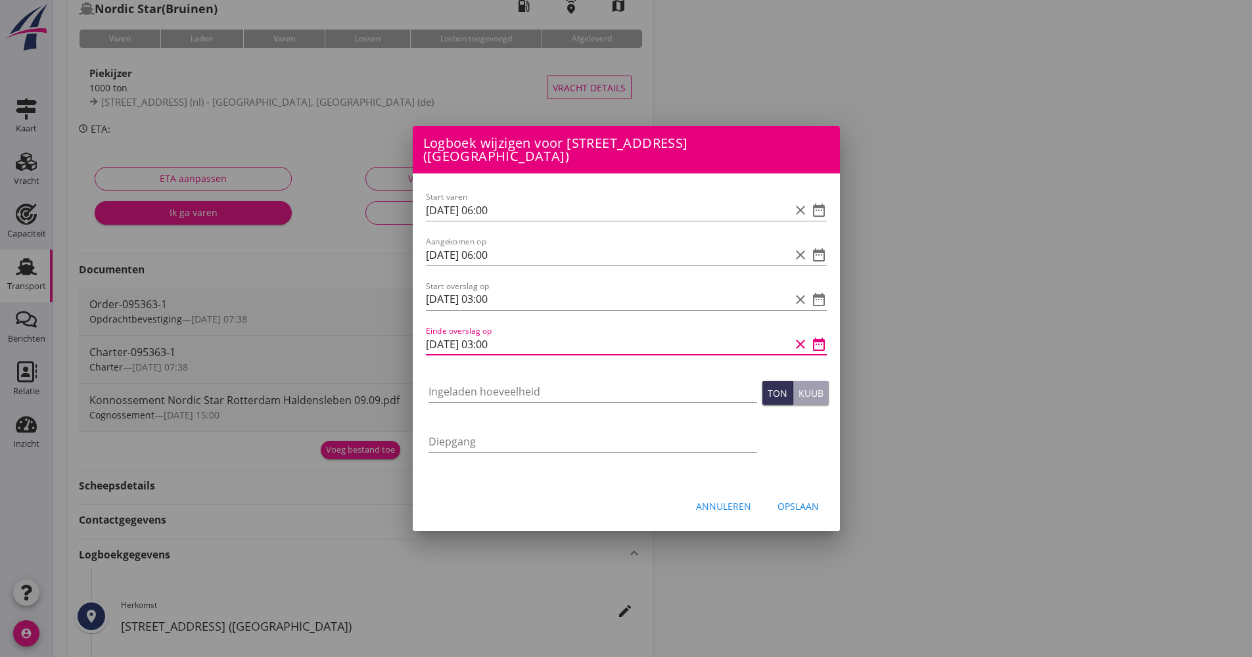
scroll to position [0, 0]
drag, startPoint x: 487, startPoint y: 346, endPoint x: 494, endPoint y: 341, distance: 8.4
click at [494, 341] on input "[DATE] 03:00" at bounding box center [608, 344] width 364 height 21
type input "[DATE] 06:00"
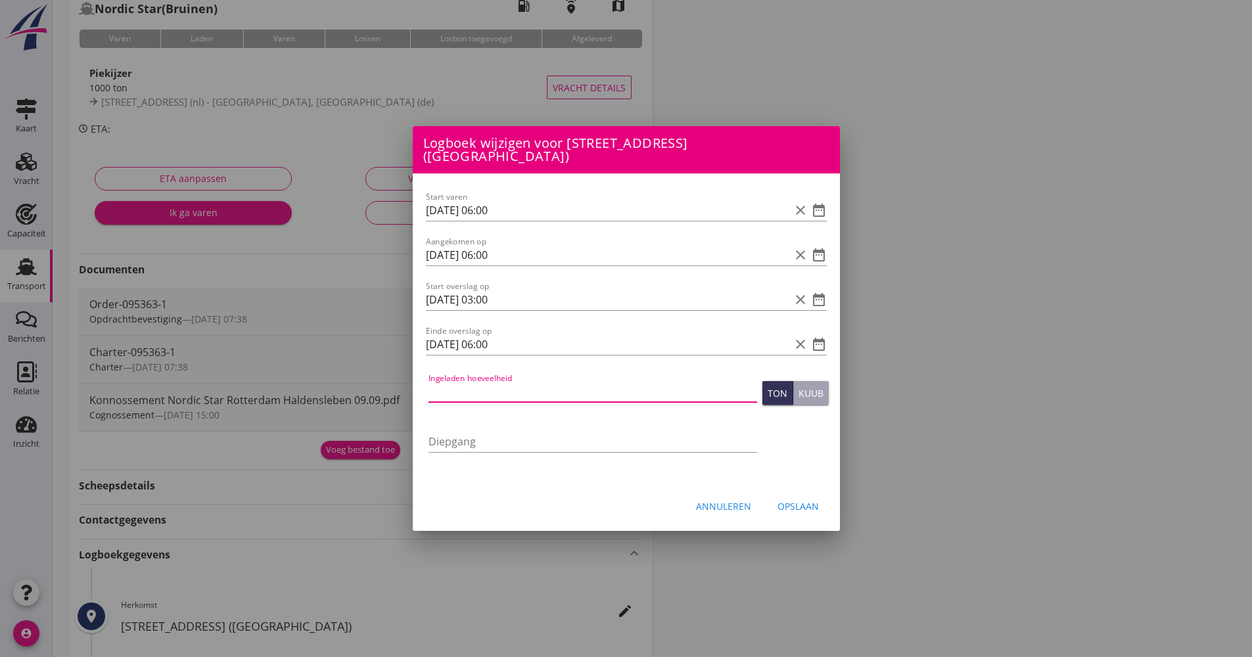
click at [490, 381] on input "Ingeladen hoeveelheid" at bounding box center [593, 391] width 329 height 21
type input "997.831"
click at [805, 500] on div "Opslaan" at bounding box center [798, 507] width 41 height 14
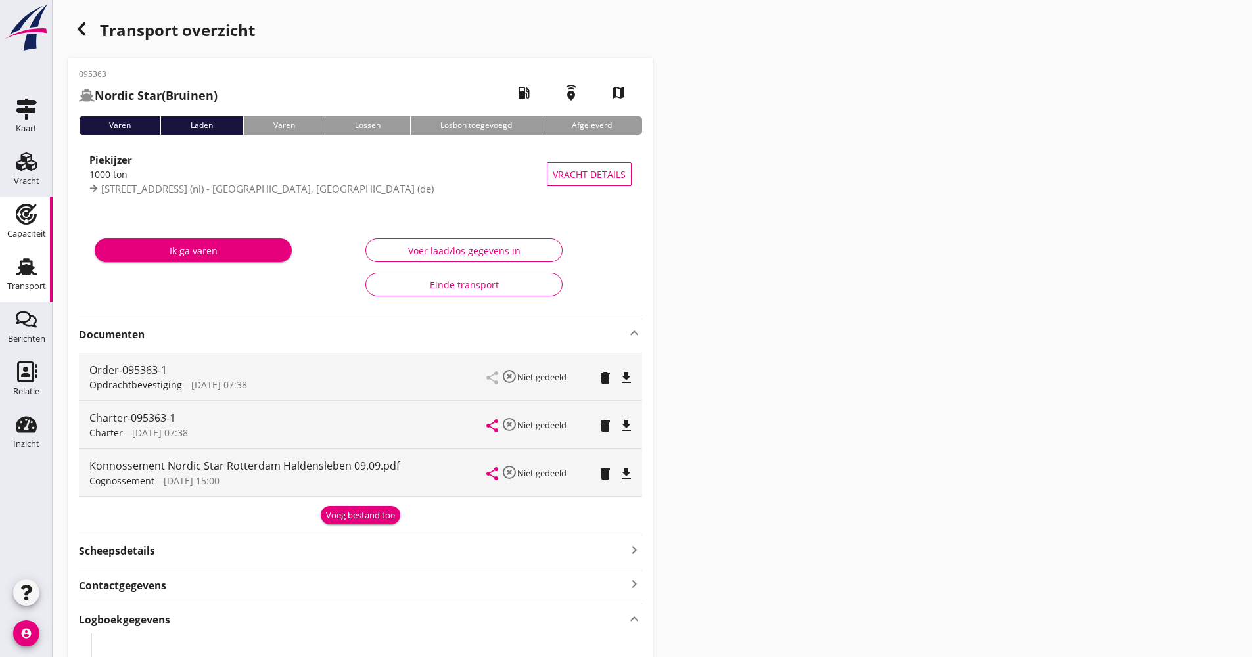
click at [21, 273] on use at bounding box center [26, 266] width 21 height 17
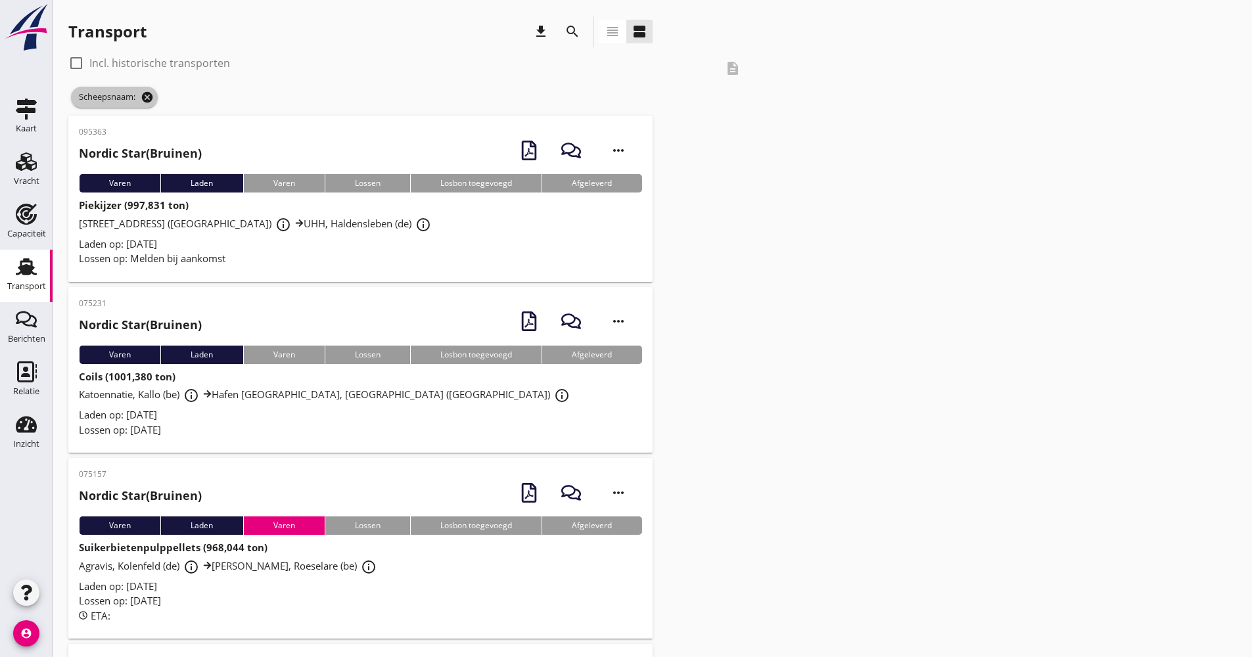
click at [149, 95] on icon "cancel" at bounding box center [147, 97] width 13 height 13
